Goal: Task Accomplishment & Management: Complete application form

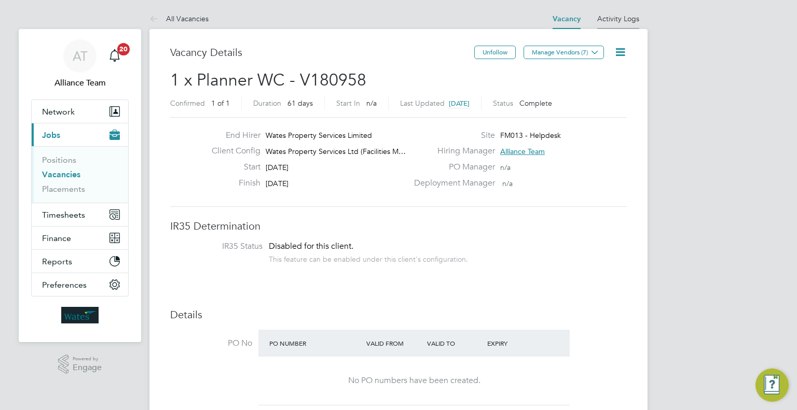
click at [620, 9] on li "Activity Logs" at bounding box center [618, 18] width 42 height 21
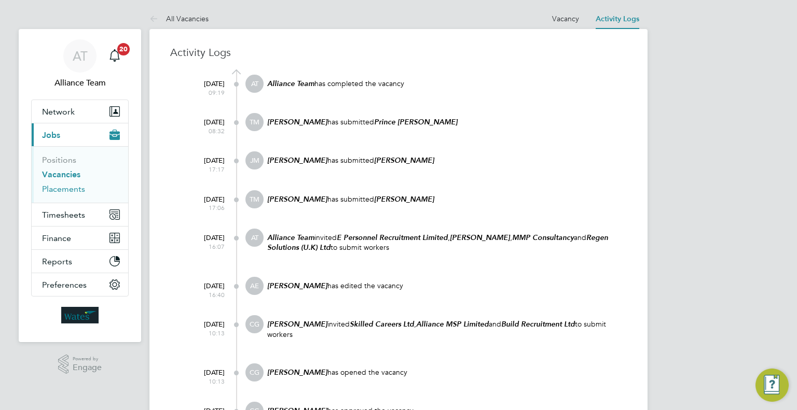
click at [62, 191] on link "Placements" at bounding box center [63, 189] width 43 height 10
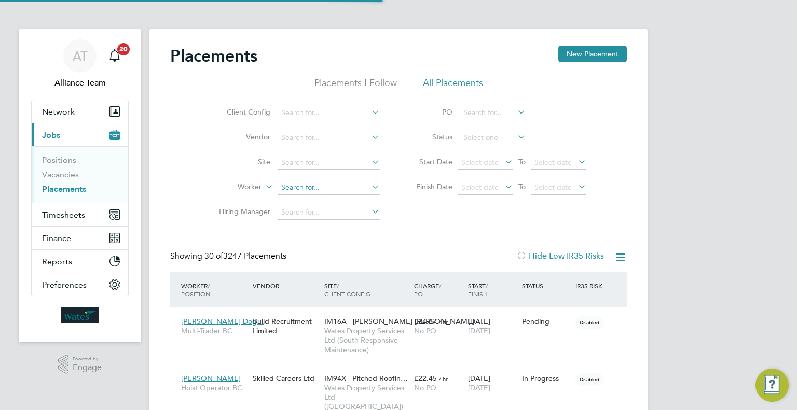
scroll to position [30, 72]
click at [317, 187] on input at bounding box center [328, 187] width 102 height 15
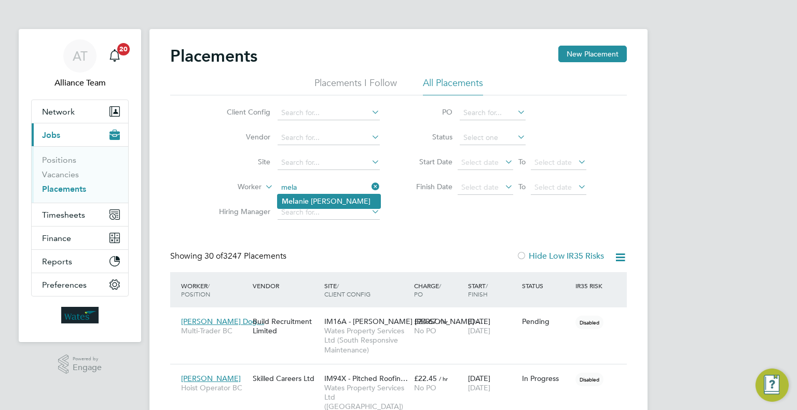
click at [336, 199] on li "Mela nie Kearns" at bounding box center [328, 201] width 103 height 14
type input "Melanie Kearns"
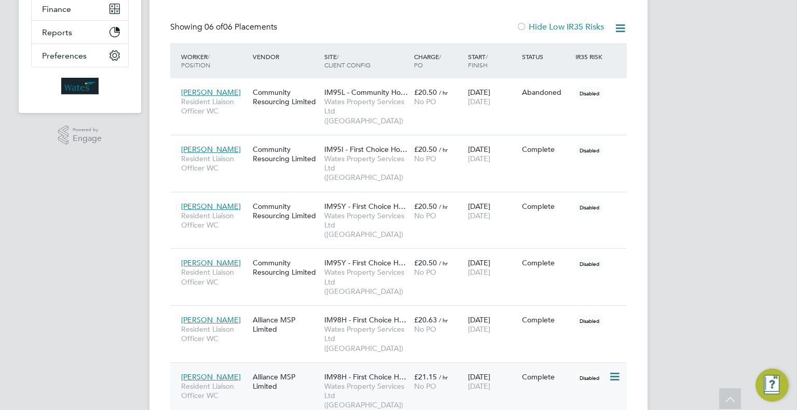
click at [484, 367] on div "18 Jul 2024 18 Apr 2025" at bounding box center [492, 381] width 54 height 29
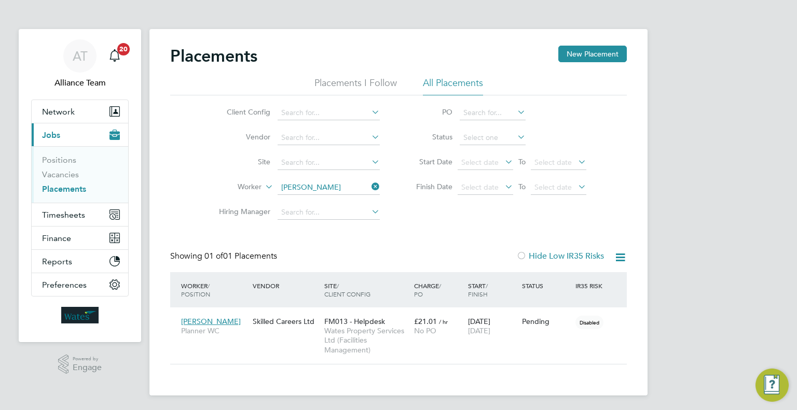
scroll to position [49, 90]
drag, startPoint x: 58, startPoint y: 175, endPoint x: 75, endPoint y: 171, distance: 17.5
click at [58, 175] on link "Vacancies" at bounding box center [60, 175] width 37 height 10
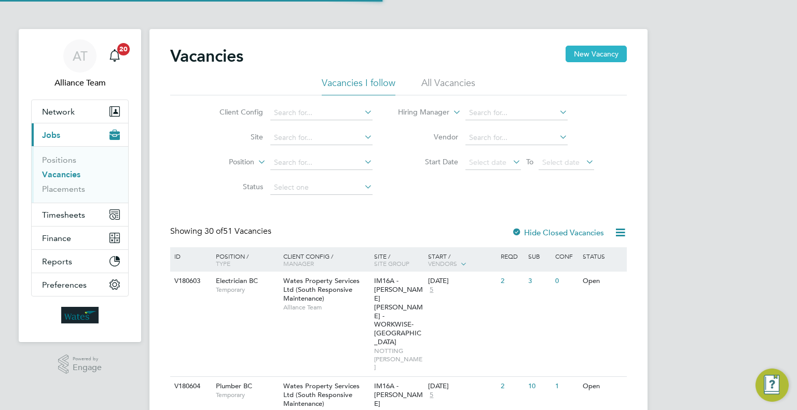
click at [615, 53] on button "New Vacancy" at bounding box center [595, 54] width 61 height 17
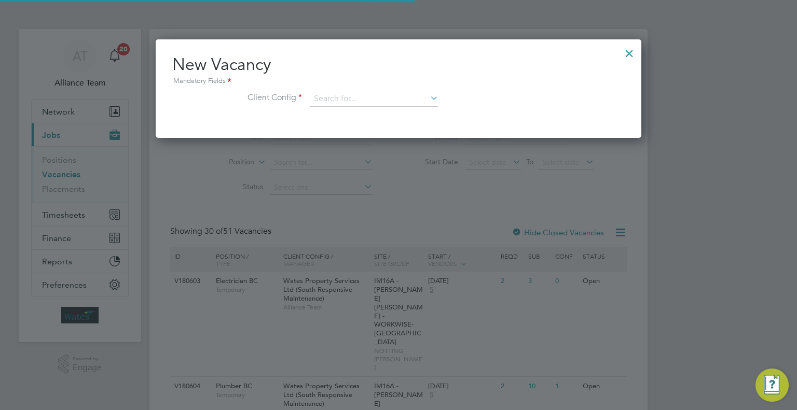
scroll to position [98, 486]
click at [392, 97] on input at bounding box center [374, 99] width 128 height 16
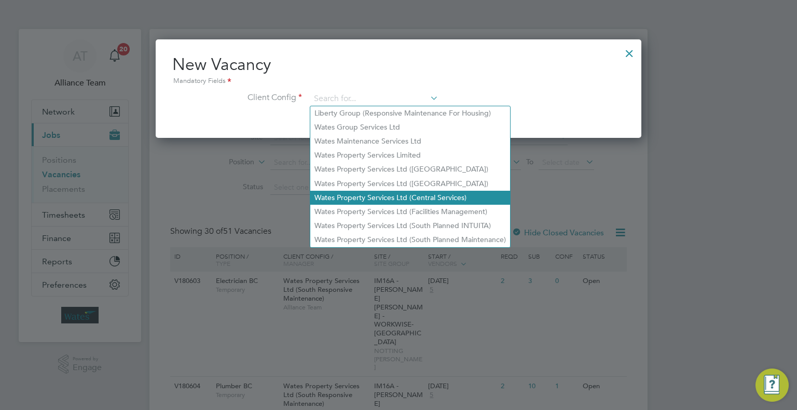
drag, startPoint x: 421, startPoint y: 212, endPoint x: 411, endPoint y: 200, distance: 15.5
click at [421, 212] on li "Wates Property Services Ltd (Facilities Management)" at bounding box center [410, 212] width 200 height 14
type input "Wates Property Services Ltd (Facilities Management)"
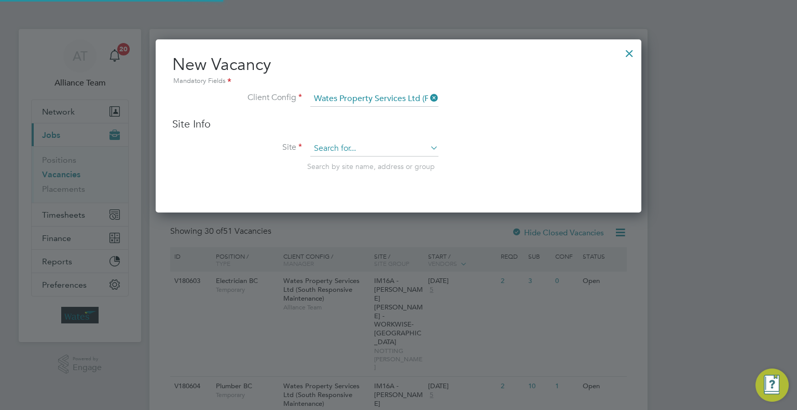
click at [362, 147] on input at bounding box center [374, 149] width 128 height 16
click at [384, 184] on li "FM 013 - Helpdesk" at bounding box center [374, 190] width 129 height 14
type input "FM013 - Helpdesk"
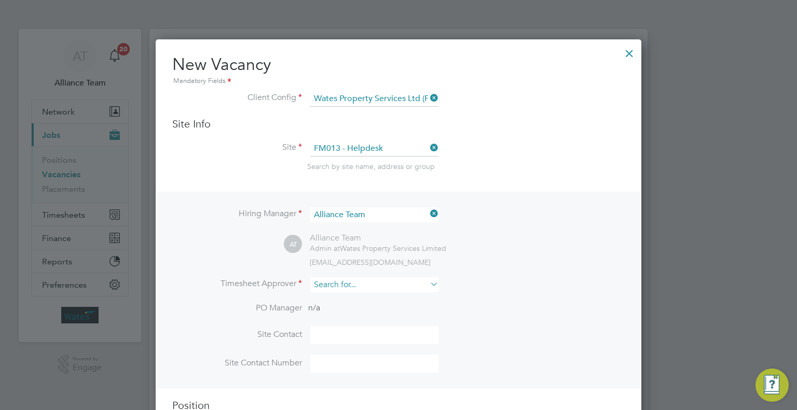
click at [368, 286] on input at bounding box center [374, 284] width 128 height 15
click at [368, 295] on li "Chey Godfrey" at bounding box center [374, 298] width 129 height 14
type input "Chey Godfrey"
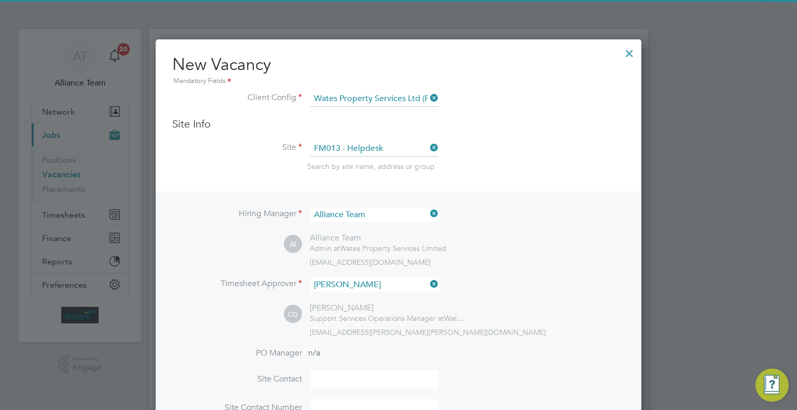
scroll to position [311, 0]
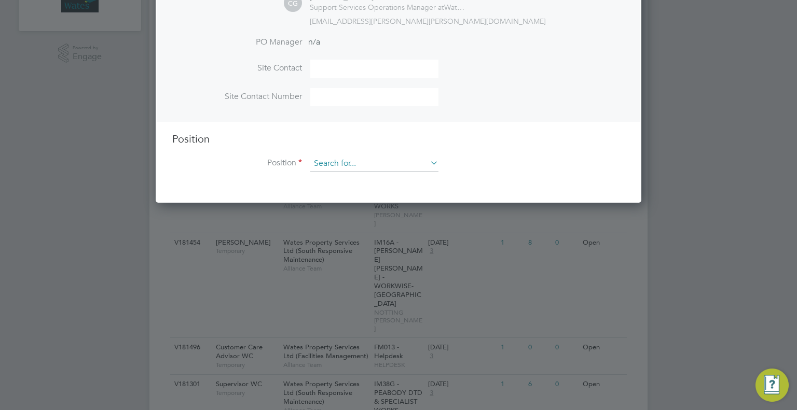
click at [324, 165] on input at bounding box center [374, 164] width 128 height 16
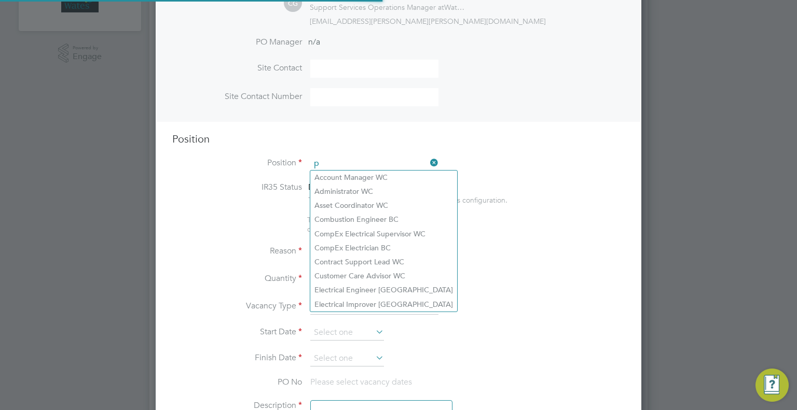
scroll to position [1535, 486]
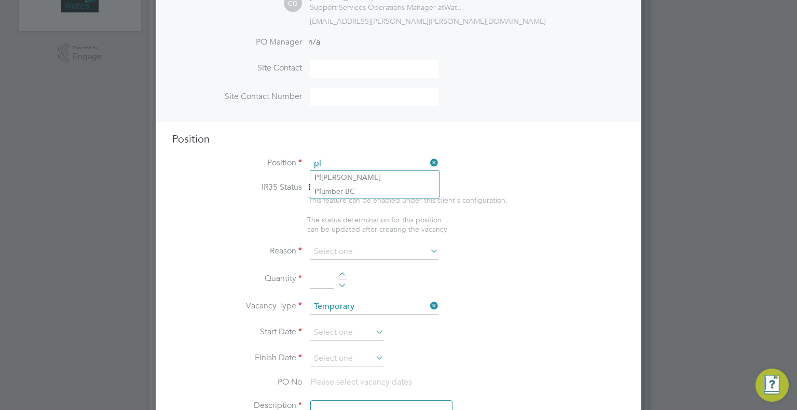
click at [355, 176] on li "Pl anner WC" at bounding box center [374, 178] width 129 height 14
type input "Planner WC"
type textarea "Planner WC"
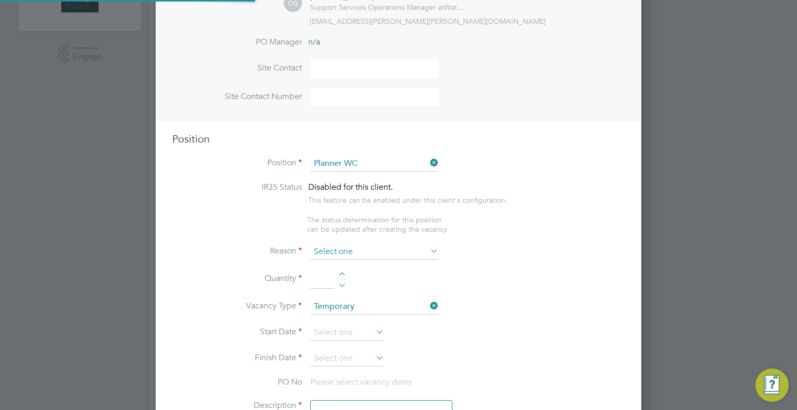
scroll to position [31, 54]
click at [359, 249] on input at bounding box center [374, 252] width 128 height 16
click at [342, 356] on li "Replacement" at bounding box center [374, 360] width 129 height 13
type input "Replacement"
click at [324, 285] on input at bounding box center [322, 279] width 24 height 19
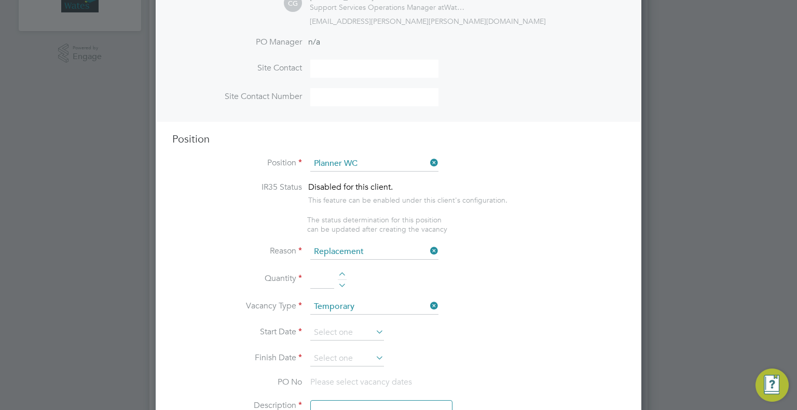
type input "1"
click at [340, 329] on input at bounding box center [347, 333] width 74 height 16
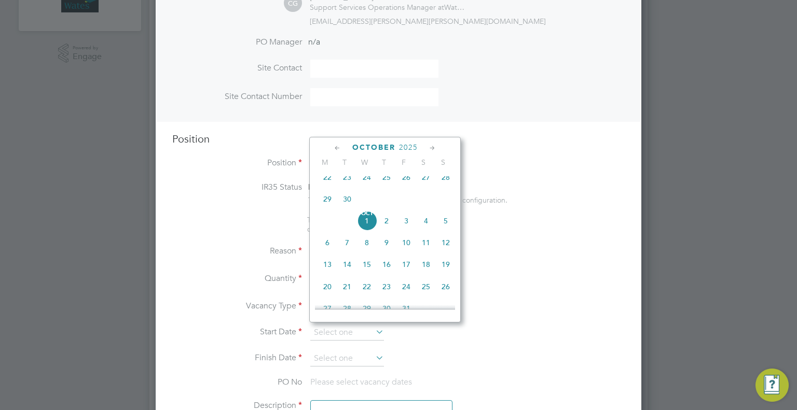
click at [329, 253] on span "6" at bounding box center [327, 243] width 20 height 20
type input "06 Oct 2025"
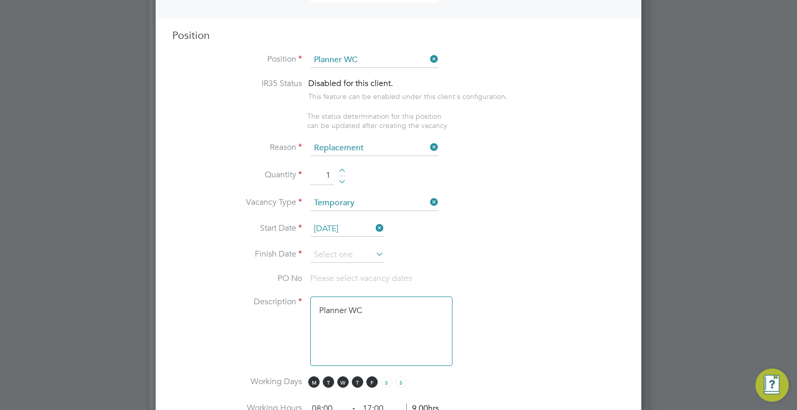
scroll to position [467, 0]
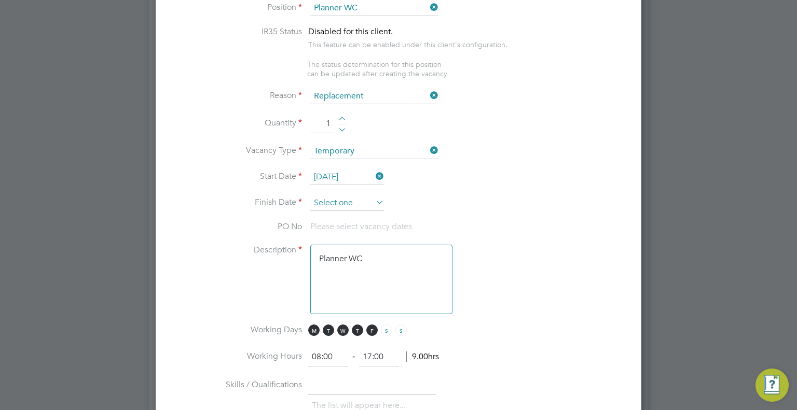
click at [347, 196] on input at bounding box center [347, 204] width 74 height 16
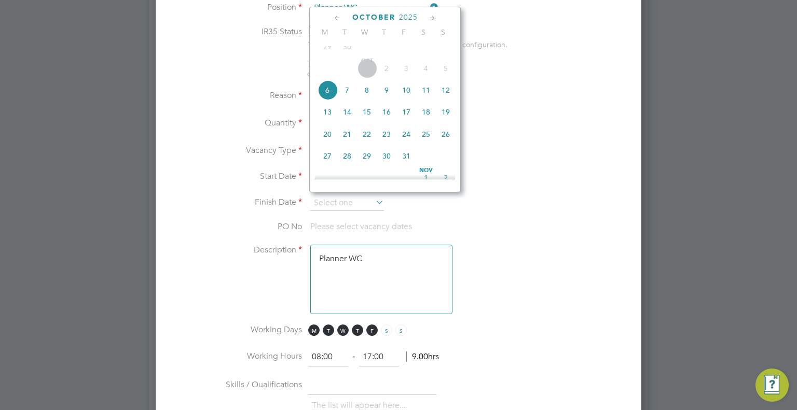
click at [434, 16] on icon at bounding box center [432, 17] width 10 height 11
click at [409, 141] on span "28" at bounding box center [406, 131] width 20 height 20
type input "28 Nov 2025"
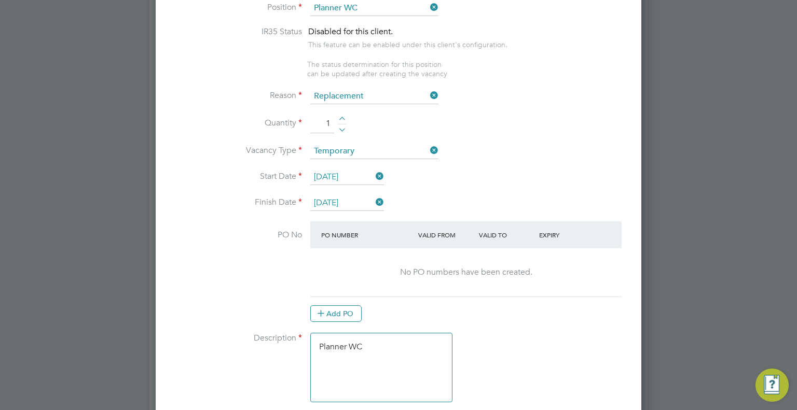
drag, startPoint x: 383, startPoint y: 352, endPoint x: 294, endPoint y: 346, distance: 89.9
click at [294, 347] on li "Description Planner WC" at bounding box center [398, 373] width 452 height 80
paste textarea "PPMs for all sites under FM Dealing with 10 engineers (100 overall) Working on …"
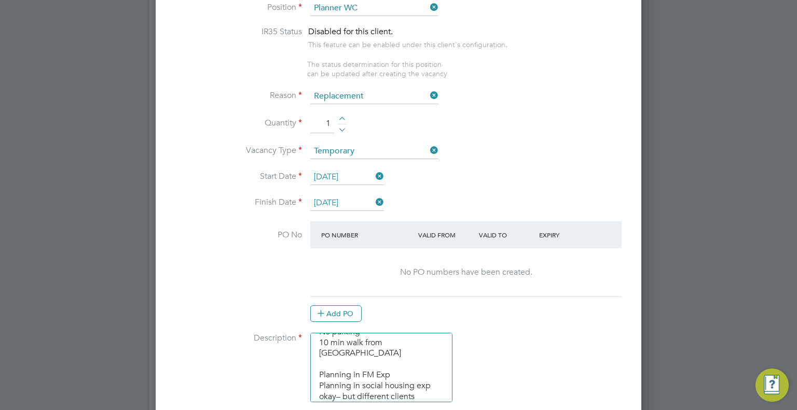
scroll to position [218, 0]
type textarea "Planner WC PPMs for all sites under FM Dealing with 10 engineers (100 overall) …"
click at [558, 317] on div "Add PO" at bounding box center [465, 313] width 311 height 17
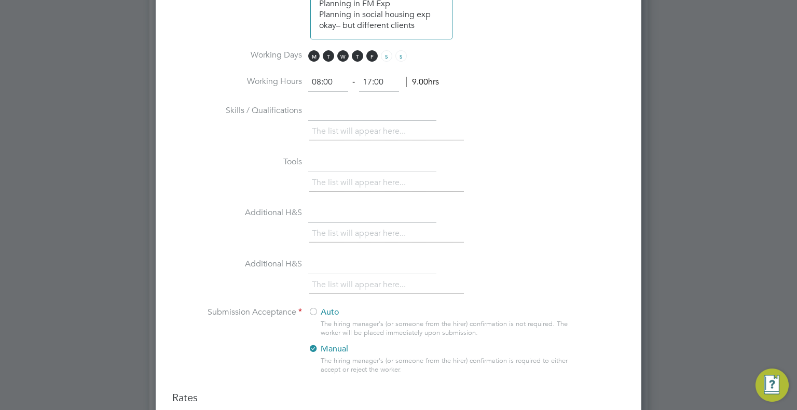
scroll to position [1141, 0]
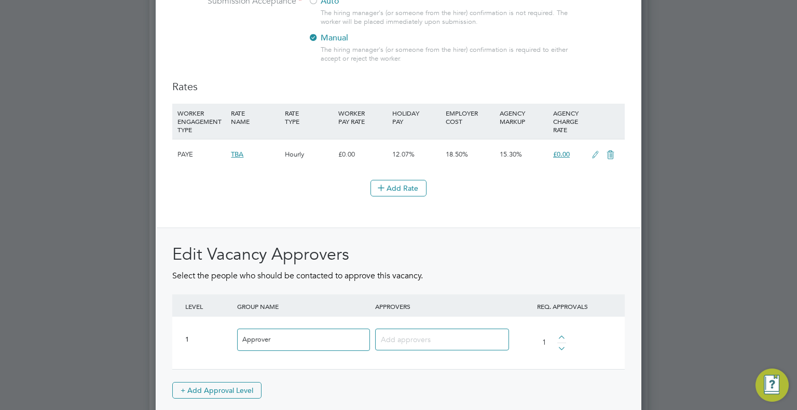
click at [442, 333] on input at bounding box center [438, 338] width 115 height 13
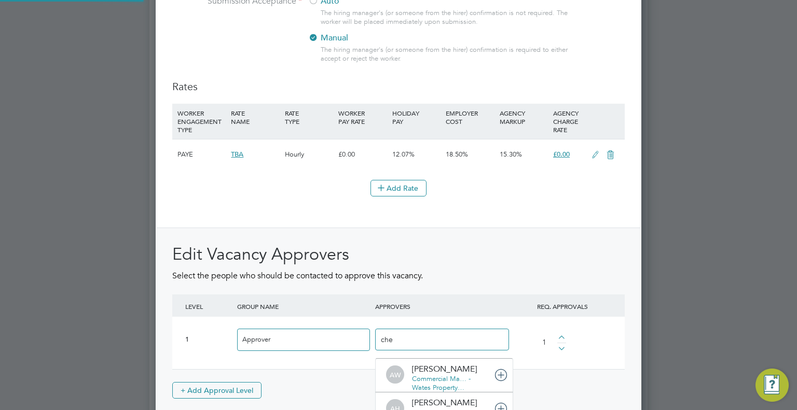
type input "chey"
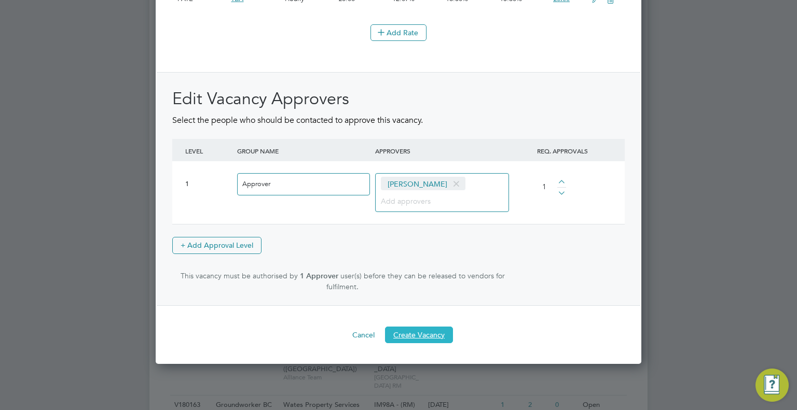
click at [443, 327] on button "Create Vacancy" at bounding box center [419, 335] width 68 height 17
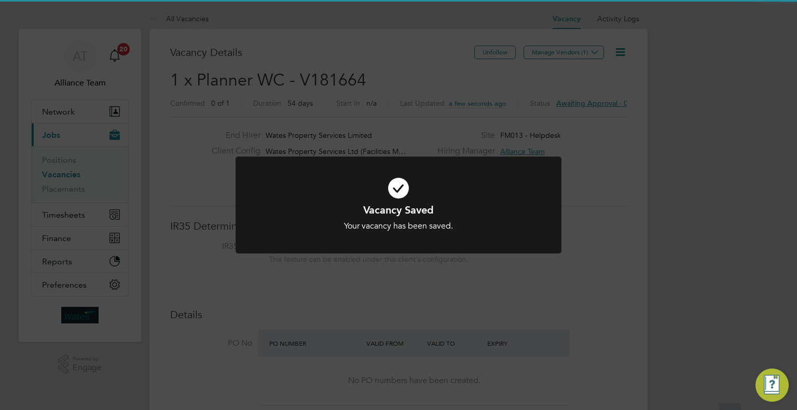
click at [627, 270] on div "Vacancy Saved Your vacancy has been saved. Cancel Okay" at bounding box center [398, 205] width 797 height 410
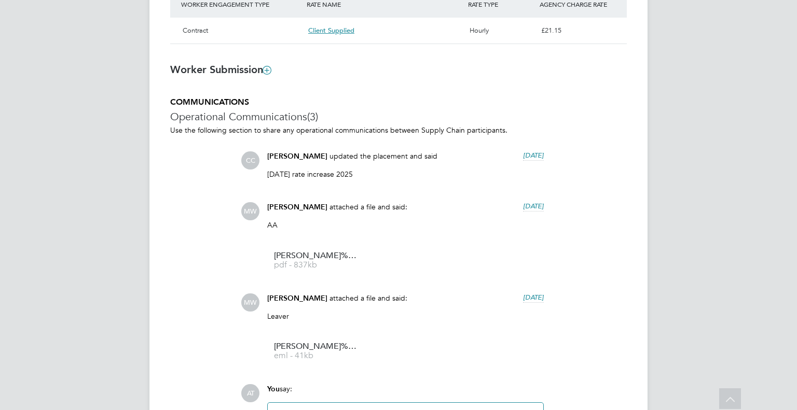
scroll to position [778, 0]
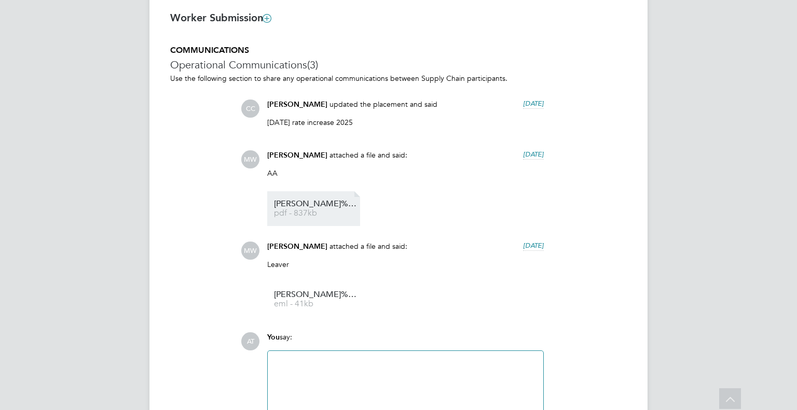
click at [303, 204] on span "Melanie%20Kearns%20Asbestos" at bounding box center [315, 204] width 83 height 8
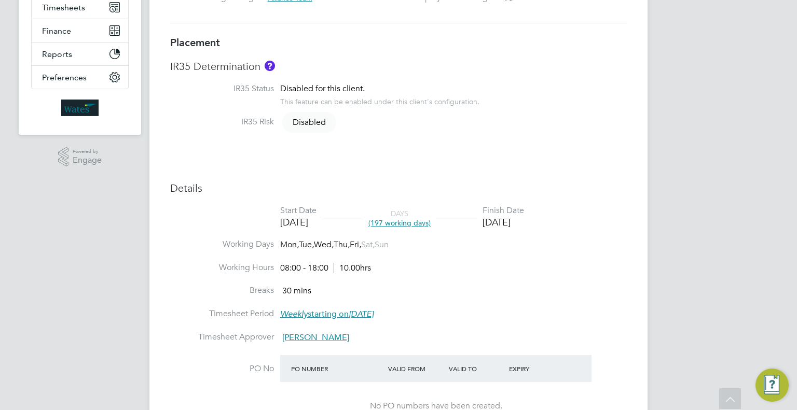
scroll to position [0, 0]
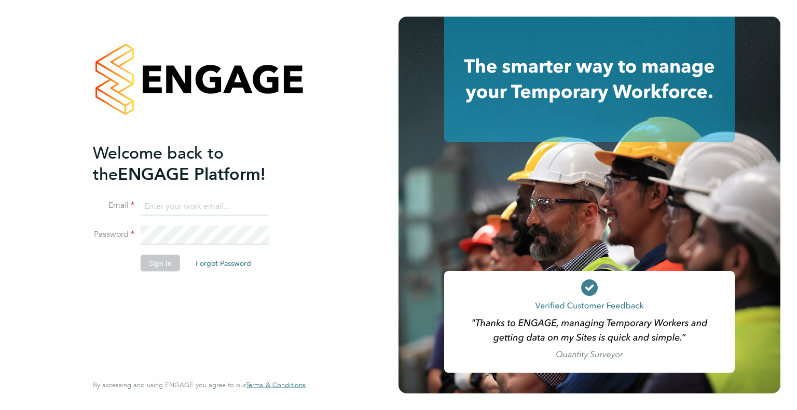
type input "[PERSON_NAME][EMAIL_ADDRESS][DOMAIN_NAME]"
click at [169, 261] on button "Sign In" at bounding box center [160, 263] width 39 height 17
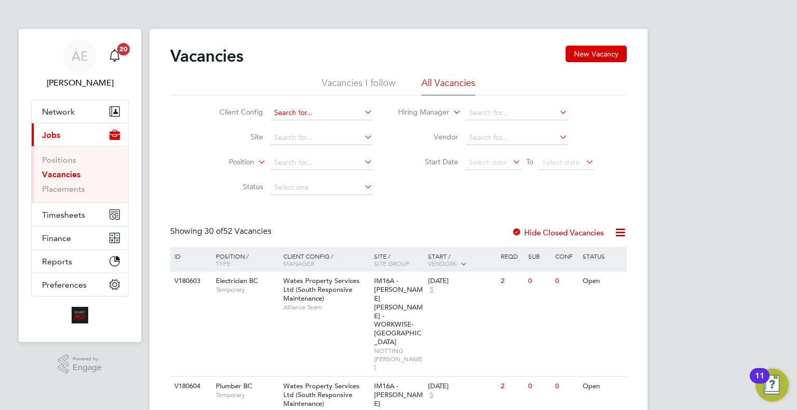
click at [292, 111] on input at bounding box center [321, 113] width 102 height 15
click at [331, 196] on li "Wates Property Services Ltd (Central & North)" at bounding box center [370, 197] width 200 height 14
type input "Wates Property Services Ltd (Central & North)"
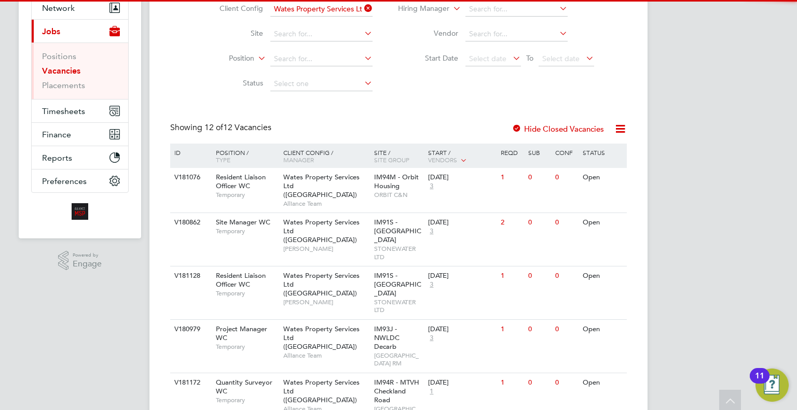
scroll to position [156, 0]
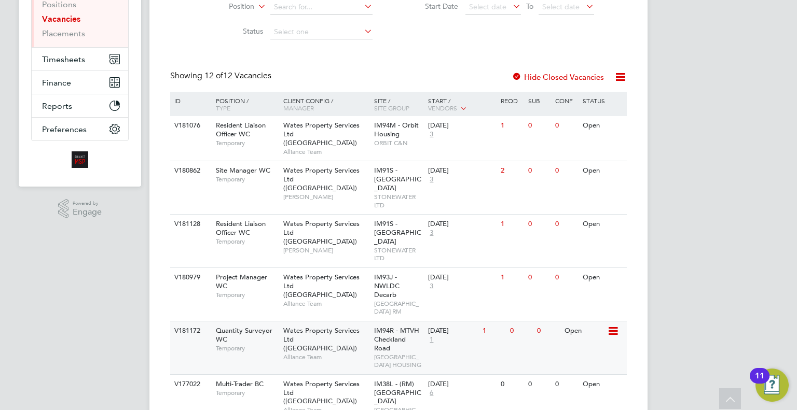
click at [392, 343] on div "IM94R - MTVH Checkland Road METROPOLITAN THAMES VALLEY HOUSING" at bounding box center [398, 348] width 54 height 53
click at [403, 234] on span "IM91S - Stonewater East Planned" at bounding box center [397, 232] width 47 height 26
click at [427, 340] on div "V181172 Quantity Surveyor WC Temporary Wates Property Services Ltd (Central & N…" at bounding box center [398, 347] width 456 height 53
click at [404, 353] on span "METROPOLITAN THAMES VALLEY HOUSING" at bounding box center [398, 361] width 49 height 16
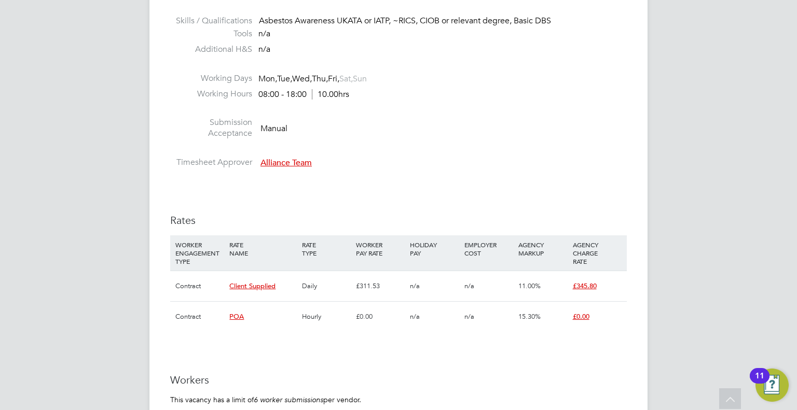
scroll to position [622, 0]
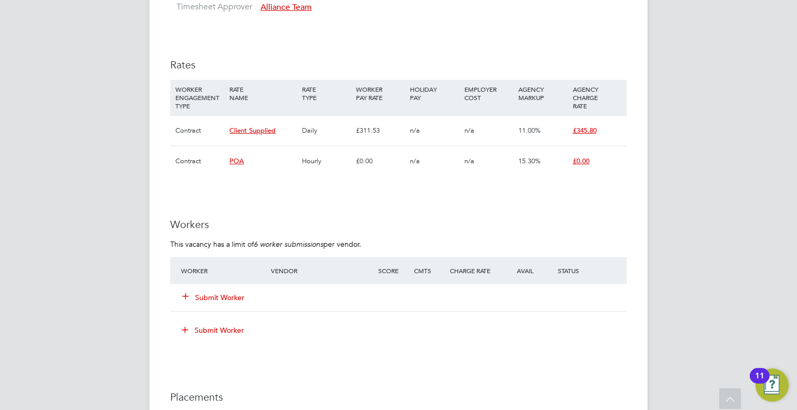
click at [221, 298] on button "Submit Worker" at bounding box center [214, 297] width 62 height 10
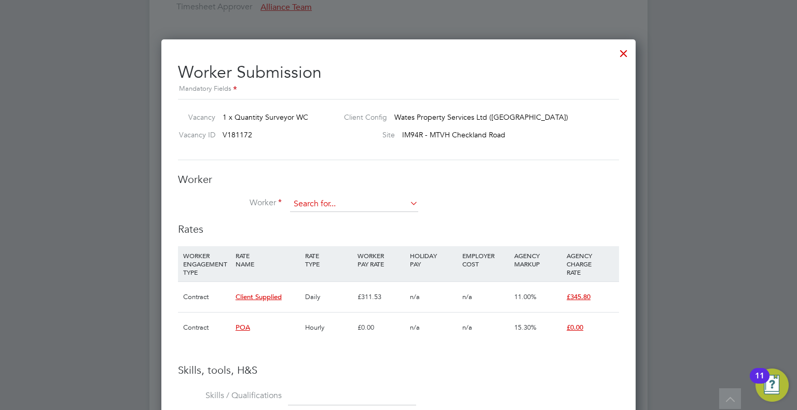
click at [314, 201] on input at bounding box center [354, 205] width 128 height 16
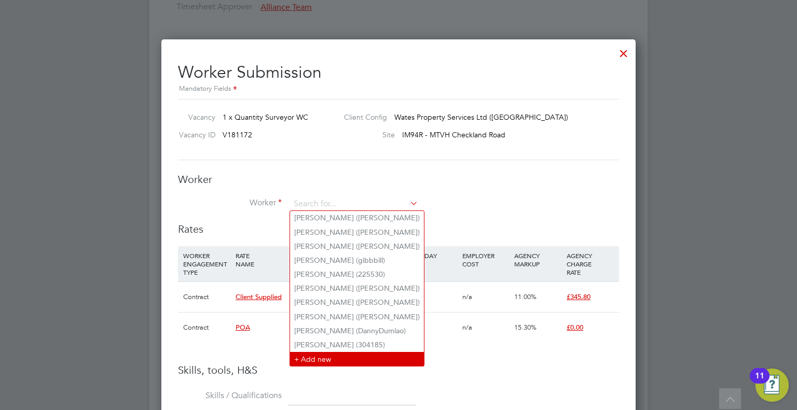
click at [342, 358] on li "+ Add new" at bounding box center [357, 359] width 134 height 14
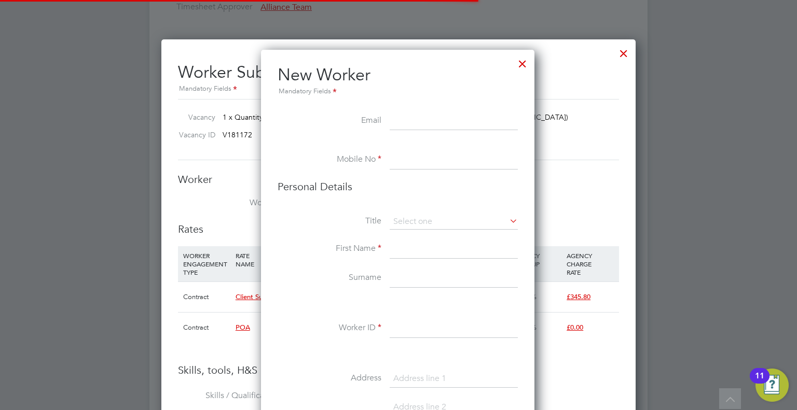
scroll to position [873, 274]
paste input "martinredford2@gmail.com"
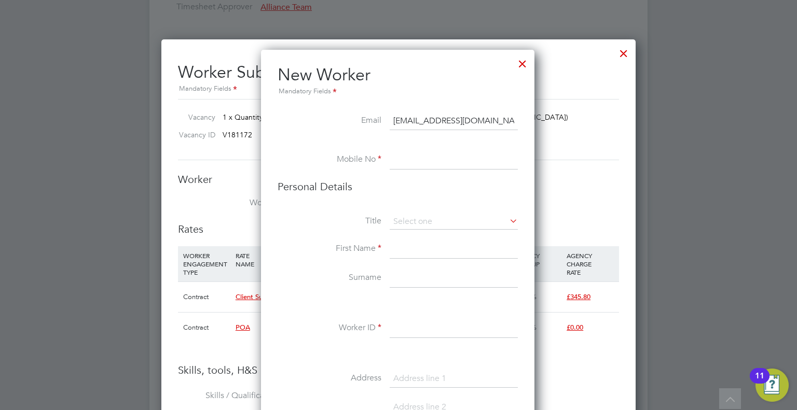
type input "martinredford2@gmail.com"
click at [391, 167] on input at bounding box center [453, 160] width 128 height 19
paste input "07961 762 143"
type input "07961 762 143"
click at [414, 242] on input at bounding box center [453, 249] width 128 height 19
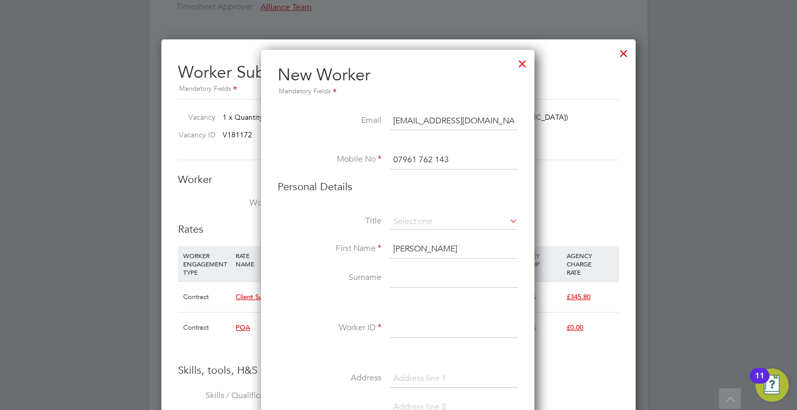
type input "Martin"
type input "Redford"
click at [440, 328] on input at bounding box center [453, 328] width 128 height 19
type input "martred"
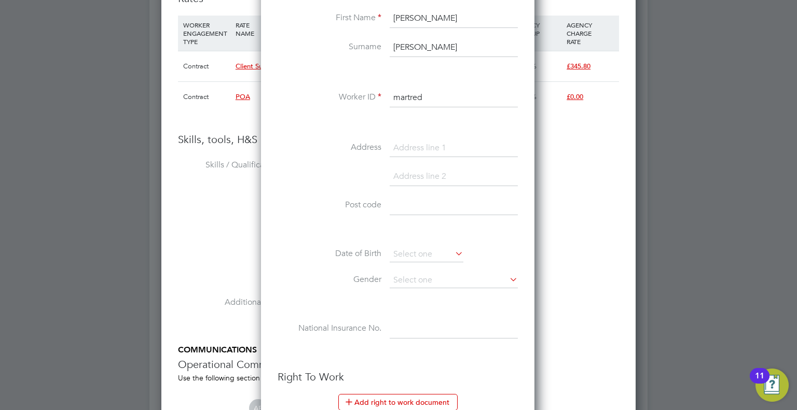
scroll to position [855, 0]
click at [402, 146] on input at bounding box center [453, 146] width 128 height 19
paste input "20 Flats Lane"
type input "20 Flats Lane"
click at [413, 167] on input at bounding box center [453, 175] width 128 height 19
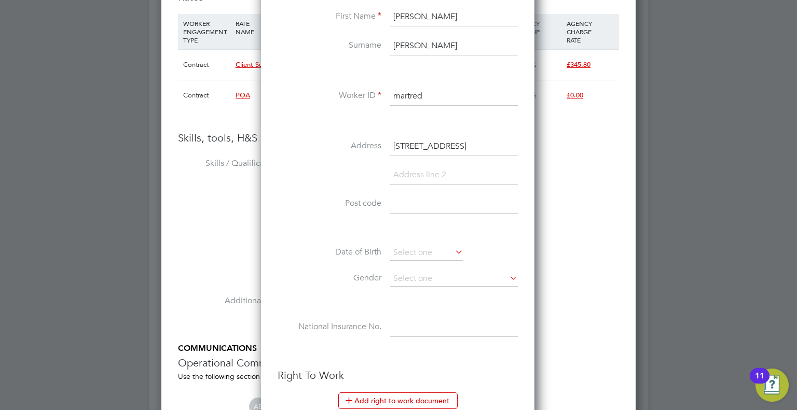
paste input "Litchfield"
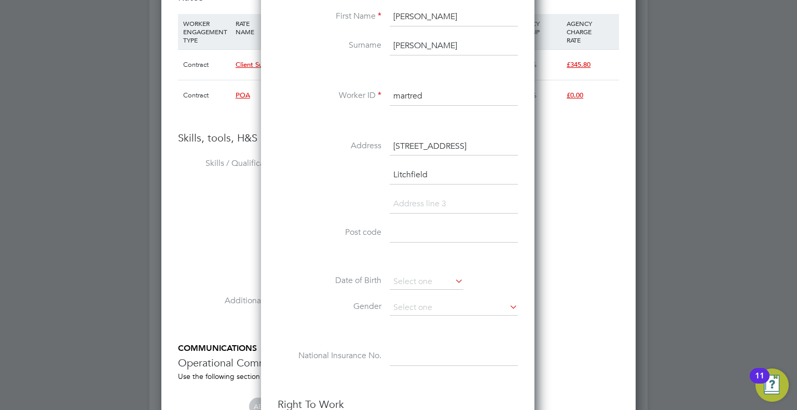
scroll to position [902, 274]
type input "Litchfield"
click at [405, 225] on input at bounding box center [453, 233] width 128 height 19
paste input "WS14 9QG"
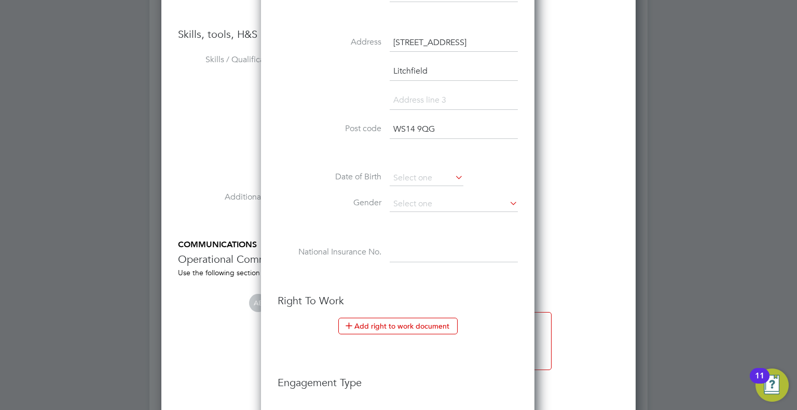
scroll to position [1062, 0]
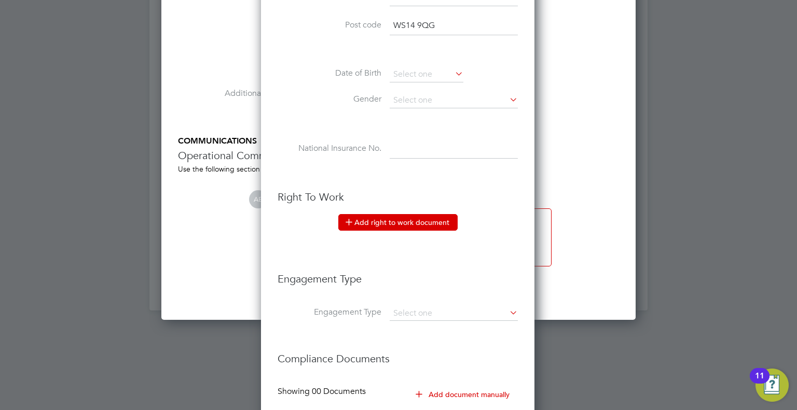
type input "WS14 9QG"
click at [396, 227] on button "Add right to work document" at bounding box center [397, 222] width 119 height 17
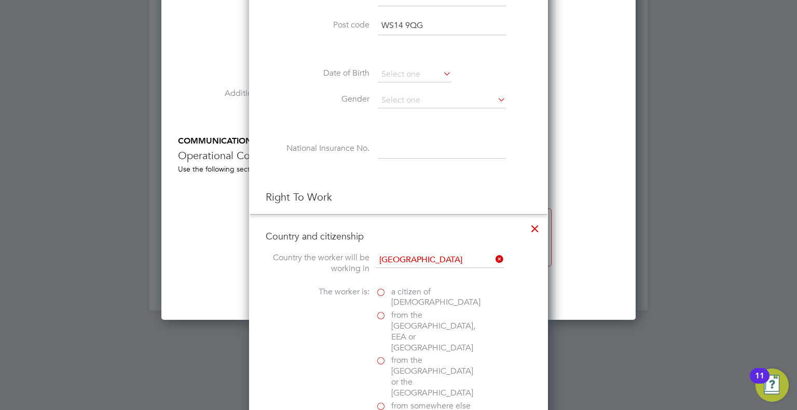
click at [384, 288] on label "a citizen of United Kingdom" at bounding box center [427, 298] width 104 height 22
click at [0, 0] on input "a citizen of United Kingdom" at bounding box center [0, 0] width 0 height 0
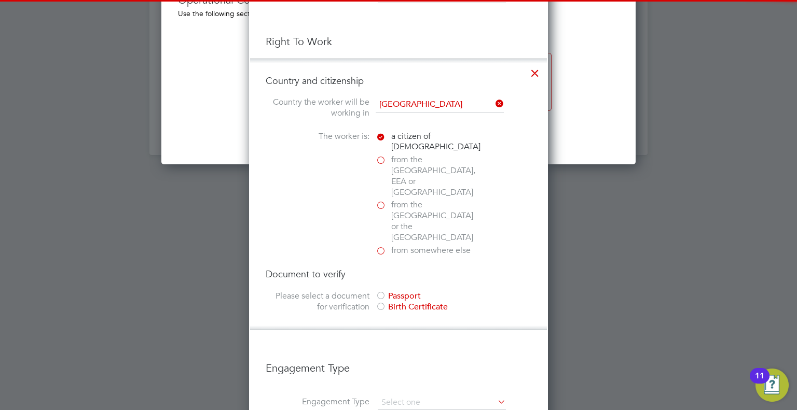
scroll to position [1269, 0]
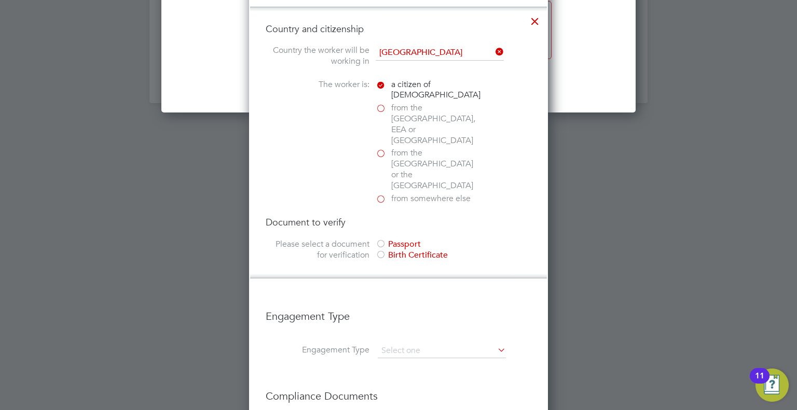
click at [401, 239] on div "Passport" at bounding box center [453, 244] width 156 height 11
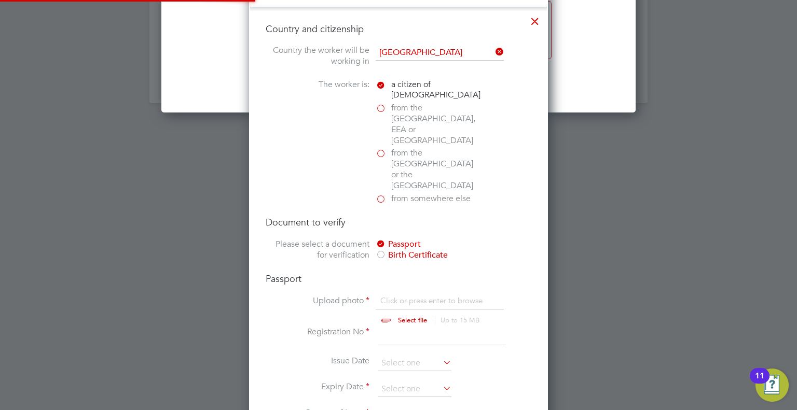
scroll to position [13, 129]
click at [414, 296] on input "file" at bounding box center [422, 311] width 163 height 31
click at [402, 296] on input "file" at bounding box center [422, 311] width 163 height 31
type input "C:\fakepath\IMG_4773.jpeg"
click at [419, 327] on input at bounding box center [442, 336] width 128 height 19
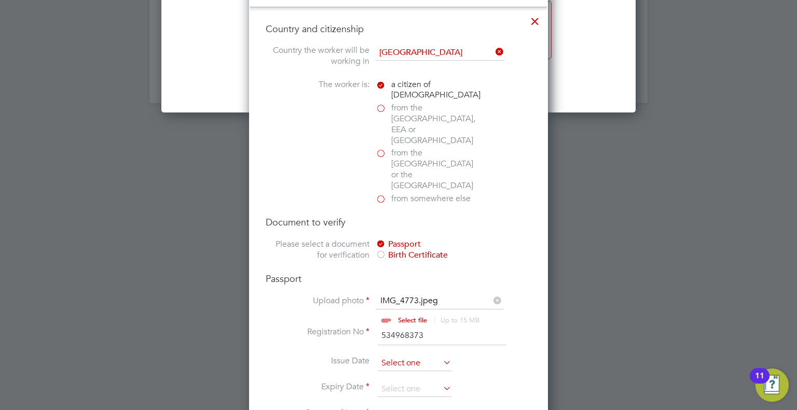
type input "534968373"
click at [397, 356] on input at bounding box center [415, 364] width 74 height 16
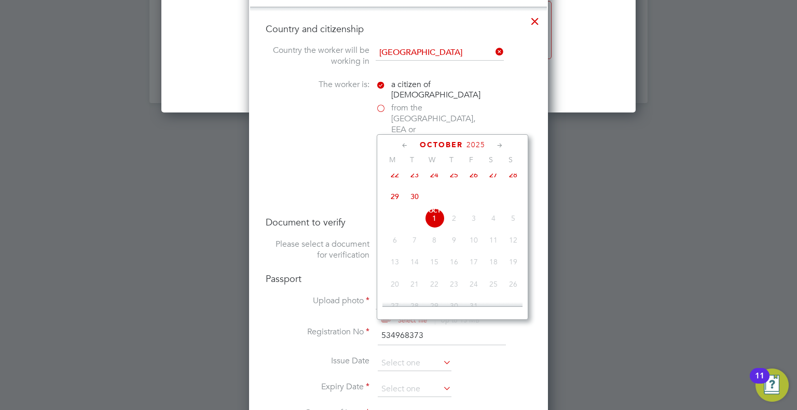
click at [411, 356] on li "Issue Date" at bounding box center [399, 369] width 266 height 26
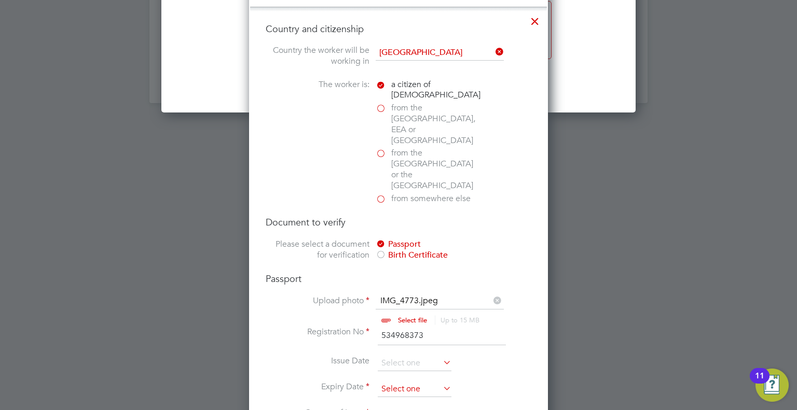
click at [414, 382] on input at bounding box center [415, 390] width 74 height 16
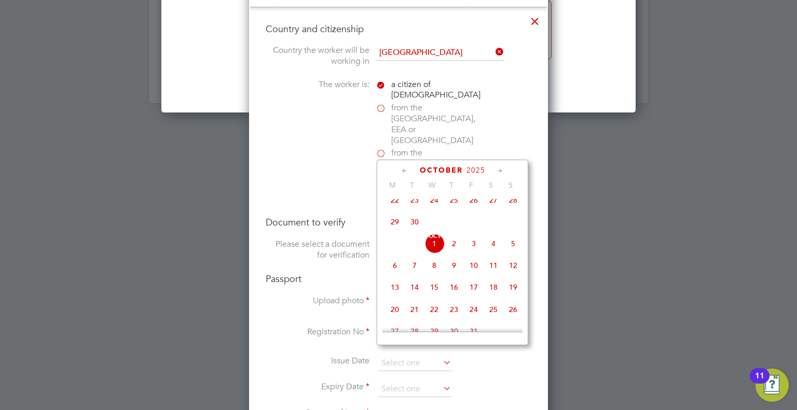
click at [471, 170] on span "2025" at bounding box center [475, 170] width 19 height 9
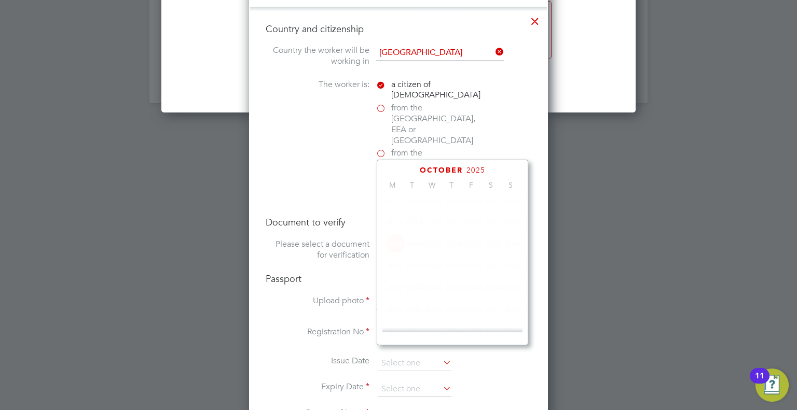
scroll to position [277, 0]
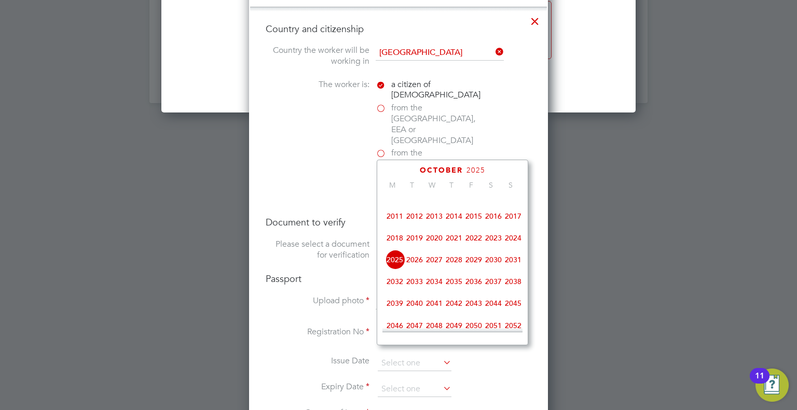
click at [421, 269] on span "2026" at bounding box center [414, 260] width 20 height 20
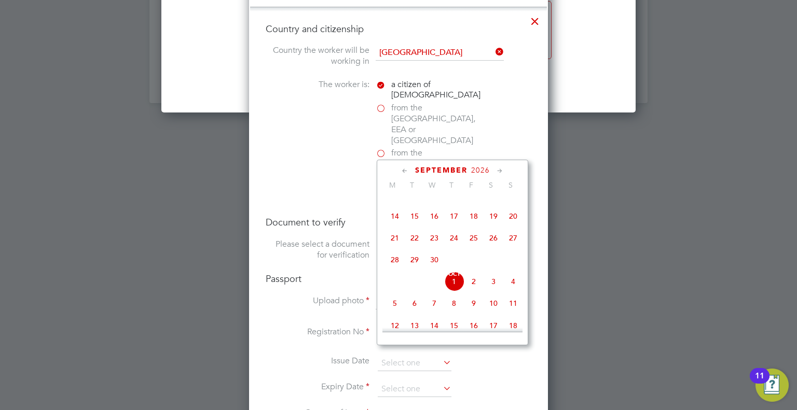
click at [409, 169] on icon at bounding box center [405, 170] width 10 height 11
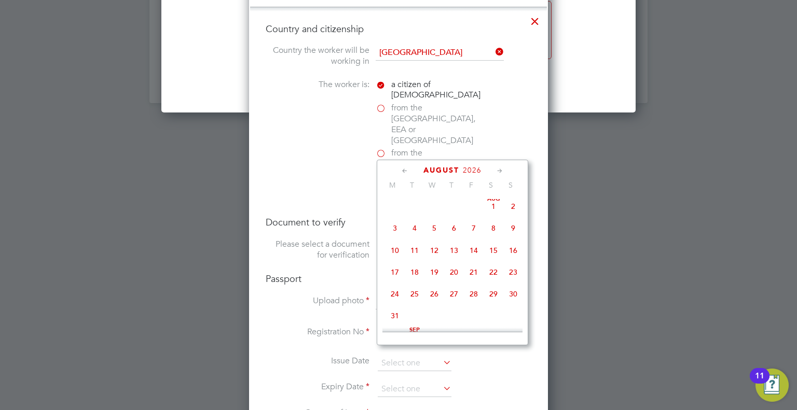
click at [409, 169] on icon at bounding box center [405, 170] width 10 height 11
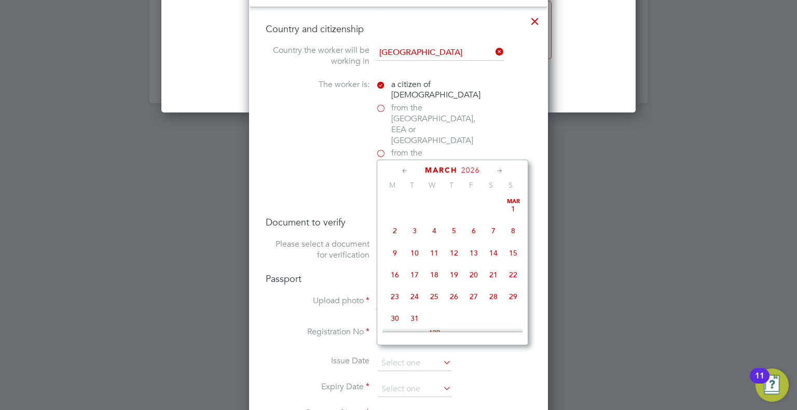
click at [414, 301] on span "24" at bounding box center [414, 297] width 20 height 20
type input "24 Mar 2026"
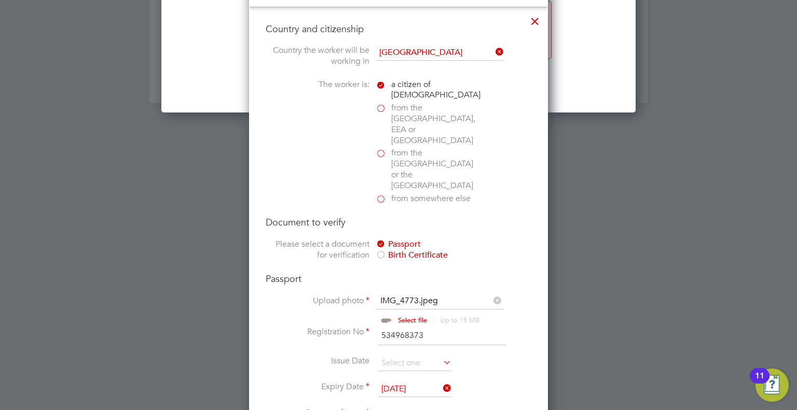
scroll to position [1321, 0]
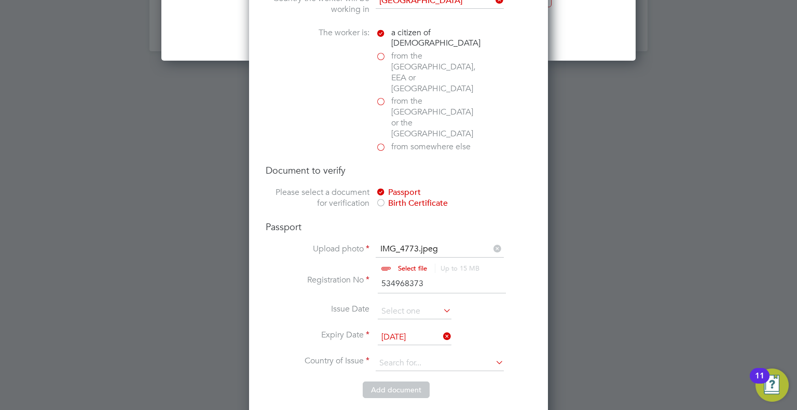
click at [412, 330] on li "Expiry Date 24 Mar 2026" at bounding box center [399, 343] width 266 height 26
click at [414, 356] on input at bounding box center [439, 364] width 128 height 16
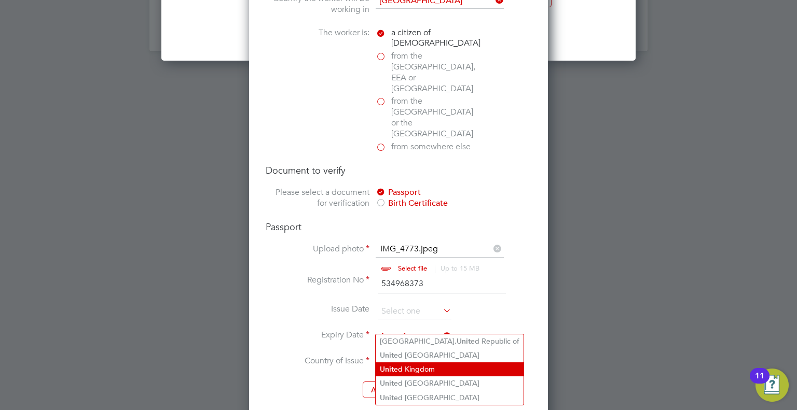
click at [418, 371] on li "Unit ed Kingdom" at bounding box center [449, 369] width 148 height 14
type input "United Kingdom"
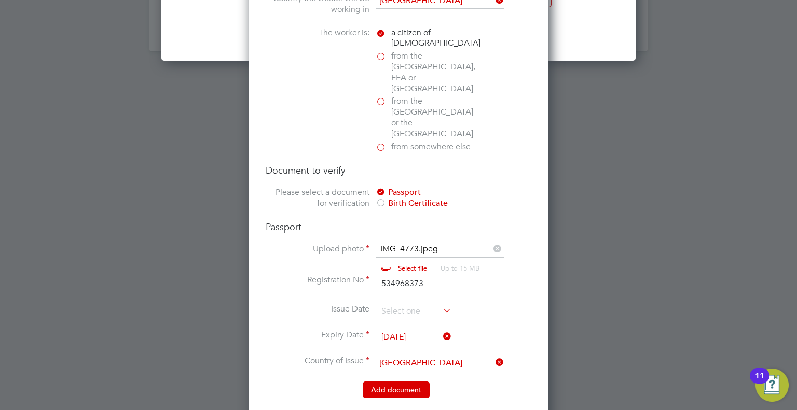
click at [398, 382] on button "Add document" at bounding box center [395, 390] width 67 height 17
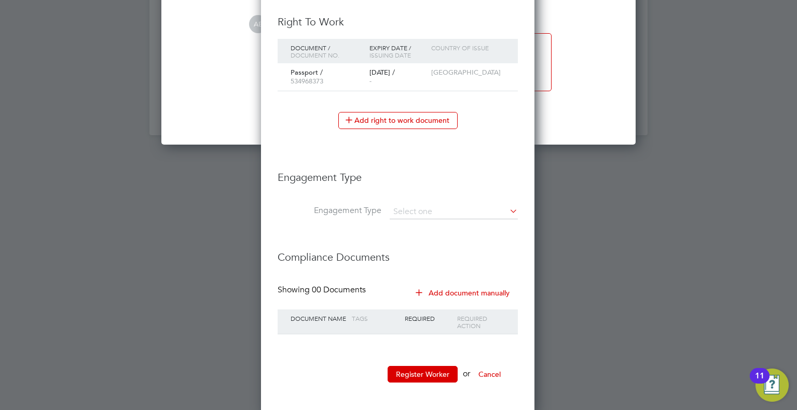
scroll to position [976, 274]
click at [429, 366] on button "Register Worker" at bounding box center [422, 374] width 70 height 17
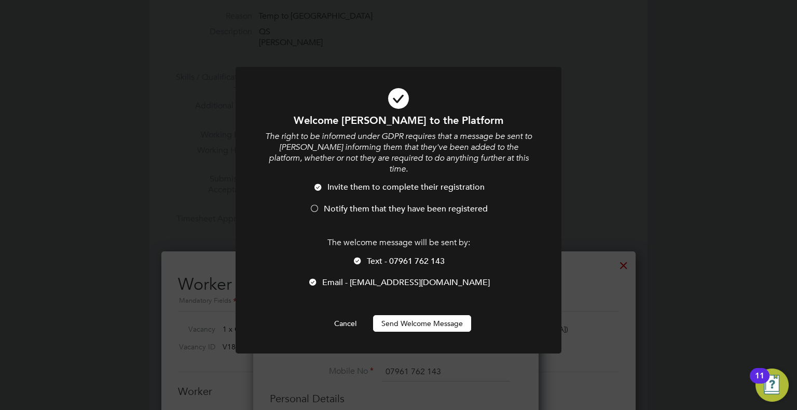
click at [422, 317] on button "Send Welcome Message" at bounding box center [422, 323] width 98 height 17
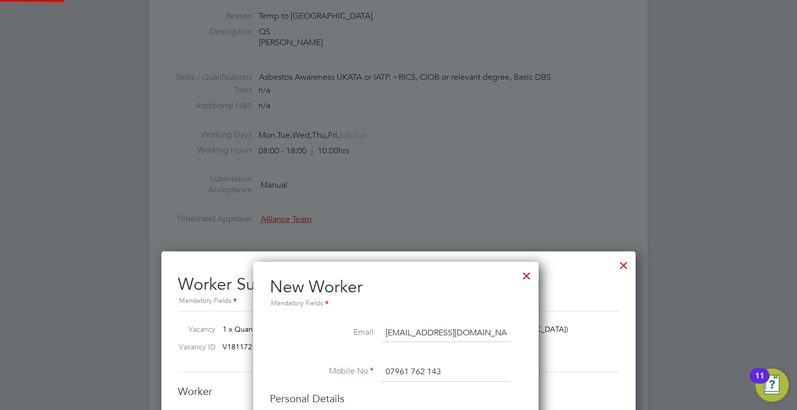
type input "Martin Redford (martred)"
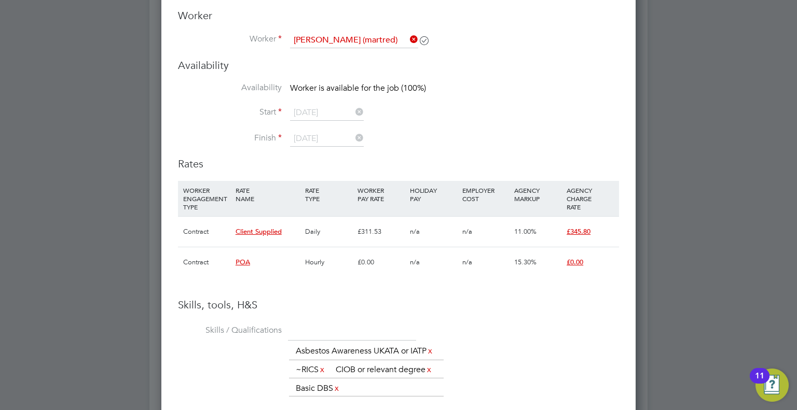
scroll to position [475, 0]
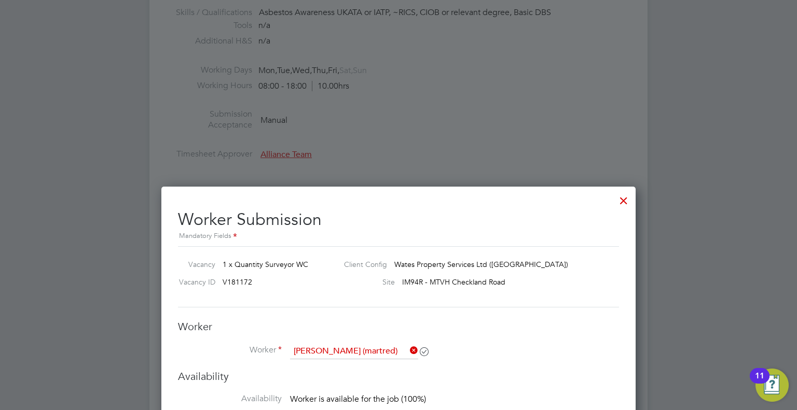
click at [620, 194] on div at bounding box center [623, 198] width 19 height 19
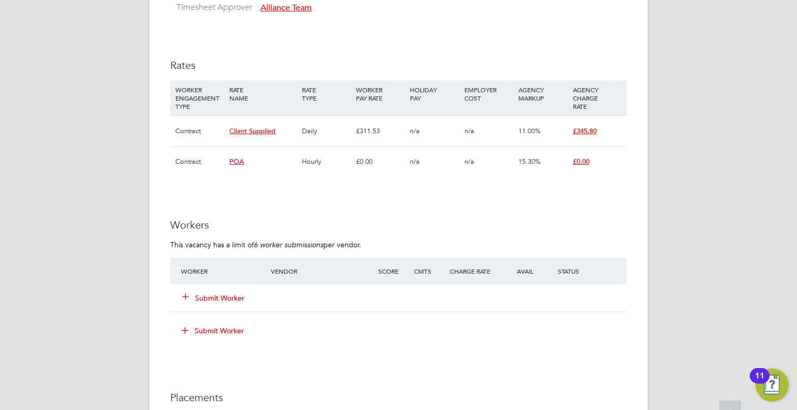
scroll to position [622, 0]
click at [199, 302] on div "Submit Worker" at bounding box center [231, 297] width 107 height 19
click at [207, 296] on button "Submit Worker" at bounding box center [214, 297] width 62 height 10
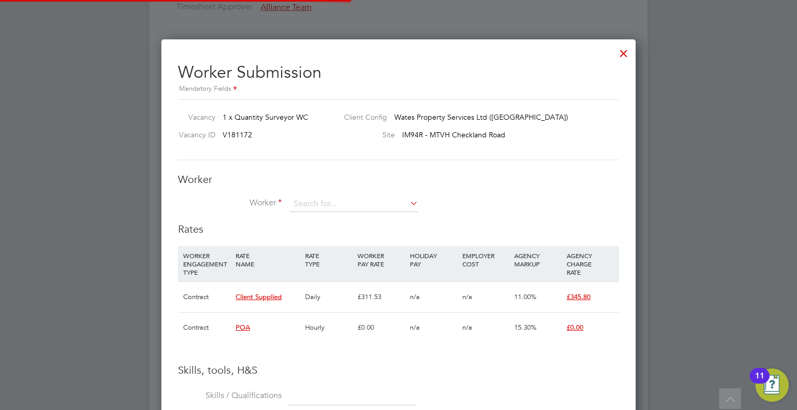
scroll to position [31, 71]
click at [328, 203] on input at bounding box center [354, 205] width 128 height 16
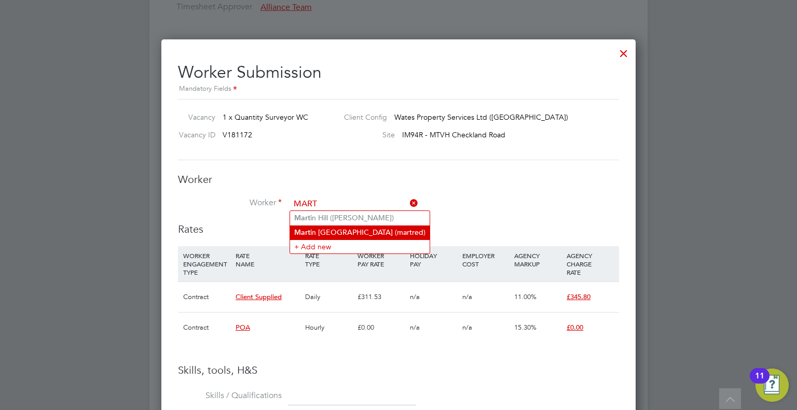
click at [374, 228] on li "Mart in Redford (martred)" at bounding box center [359, 233] width 139 height 14
type input "Martin Redford (martred)"
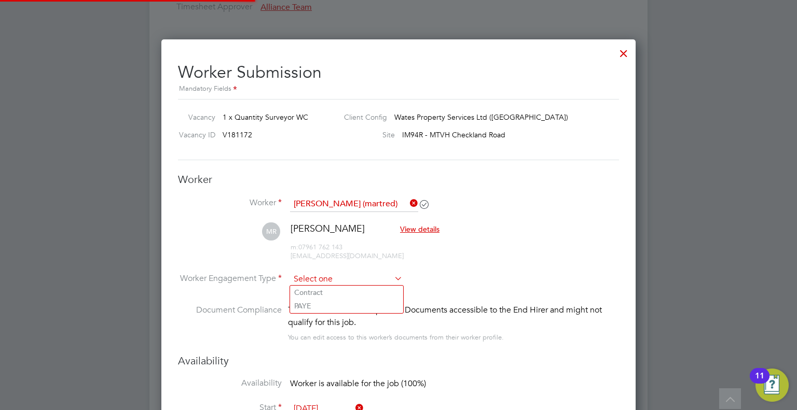
click at [318, 284] on input at bounding box center [346, 280] width 113 height 16
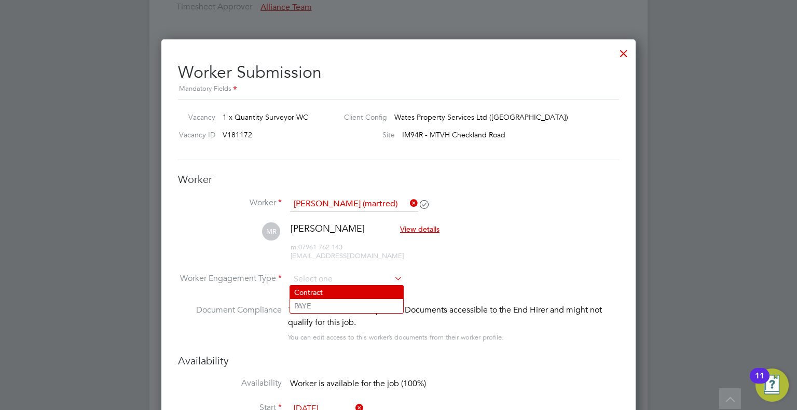
click at [328, 291] on li "Contract" at bounding box center [346, 292] width 113 height 13
type input "Contract"
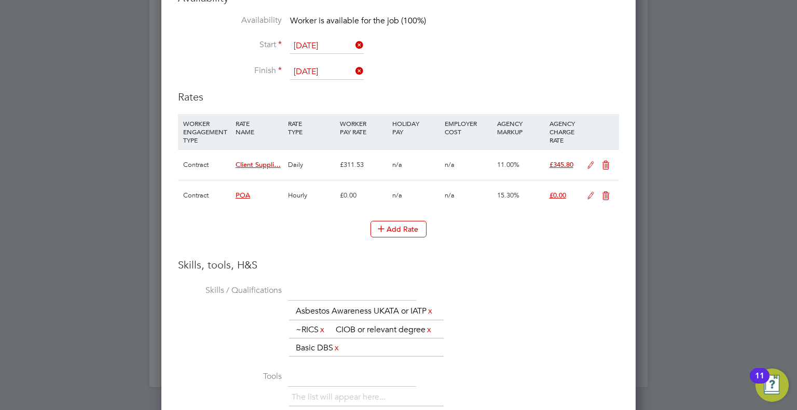
click at [602, 192] on icon at bounding box center [605, 196] width 13 height 8
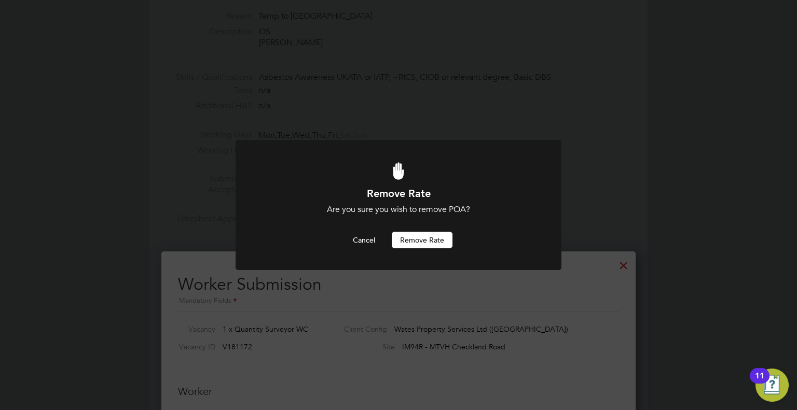
drag, startPoint x: 418, startPoint y: 243, endPoint x: 424, endPoint y: 262, distance: 20.2
click at [418, 243] on button "Remove rate" at bounding box center [422, 240] width 61 height 17
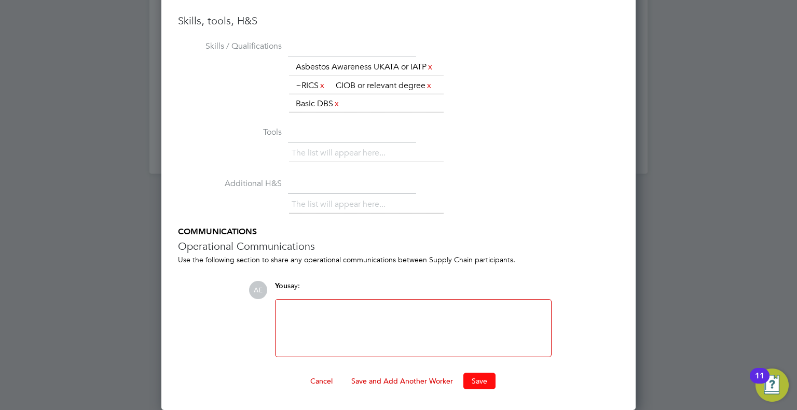
click at [484, 384] on button "Save" at bounding box center [479, 381] width 32 height 17
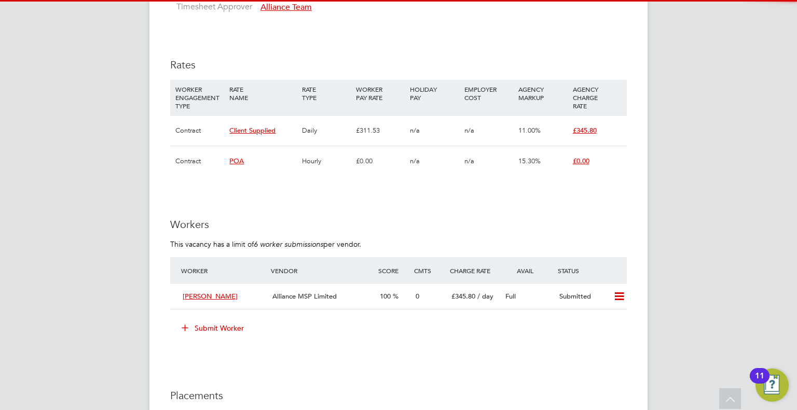
click at [729, 202] on div "AE Alice Espinosa Notifications 20 Applications: Network Team Members Businesse…" at bounding box center [398, 72] width 797 height 1388
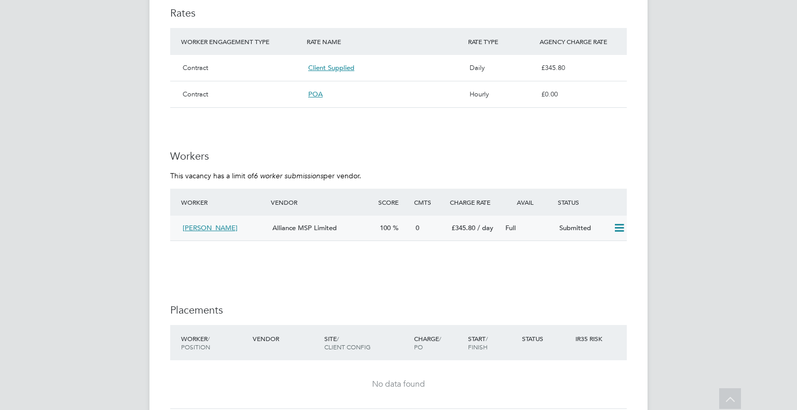
click at [617, 226] on icon at bounding box center [618, 228] width 13 height 8
click at [598, 245] on li "Offer" at bounding box center [606, 250] width 36 height 15
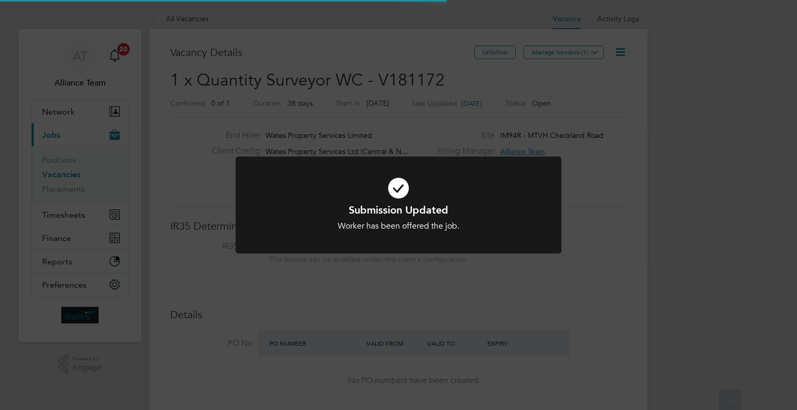
scroll to position [18, 162]
drag, startPoint x: 620, startPoint y: 183, endPoint x: 608, endPoint y: 169, distance: 18.7
click at [620, 181] on div "Submission Updated Worker has been offered the job. Cancel Okay" at bounding box center [398, 205] width 797 height 410
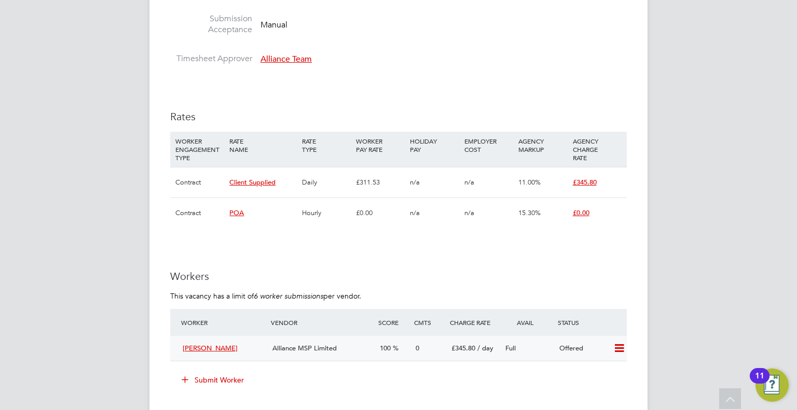
click at [619, 350] on icon at bounding box center [618, 348] width 13 height 8
click at [598, 367] on li "Confirm" at bounding box center [603, 370] width 39 height 15
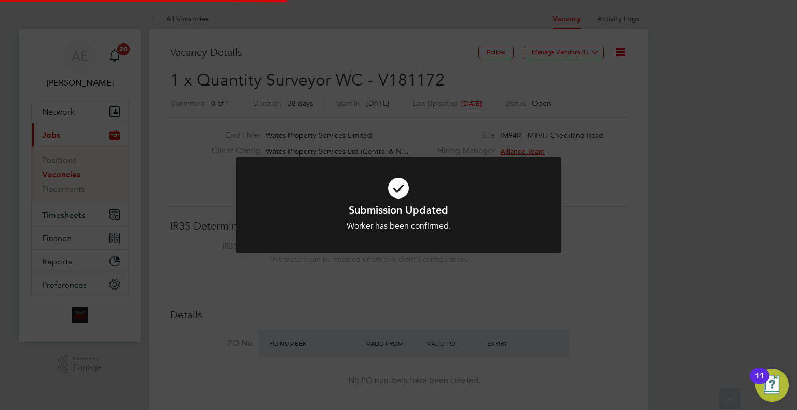
click at [613, 280] on div "Submission Updated Worker has been confirmed. Cancel Okay" at bounding box center [398, 205] width 797 height 410
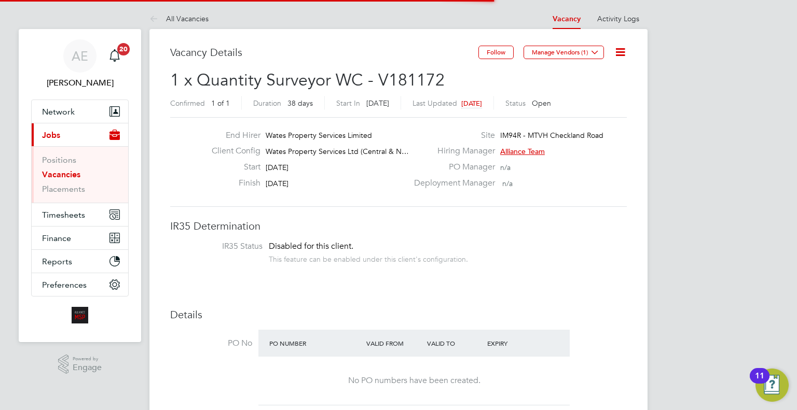
scroll to position [39, 90]
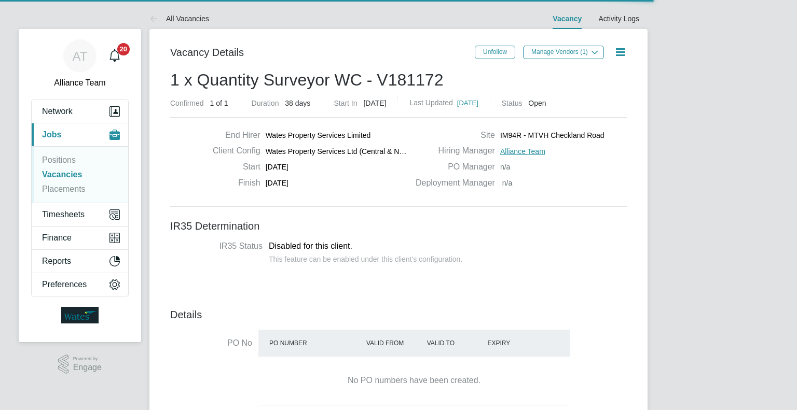
click at [625, 51] on icon at bounding box center [619, 52] width 13 height 13
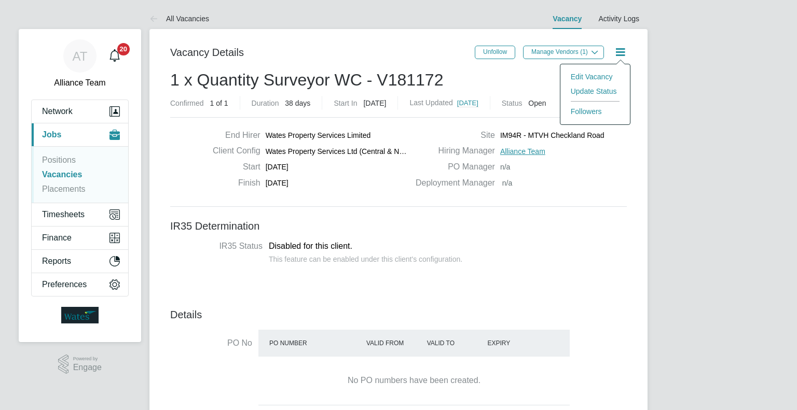
click at [592, 90] on li "Update Status" at bounding box center [595, 91] width 60 height 15
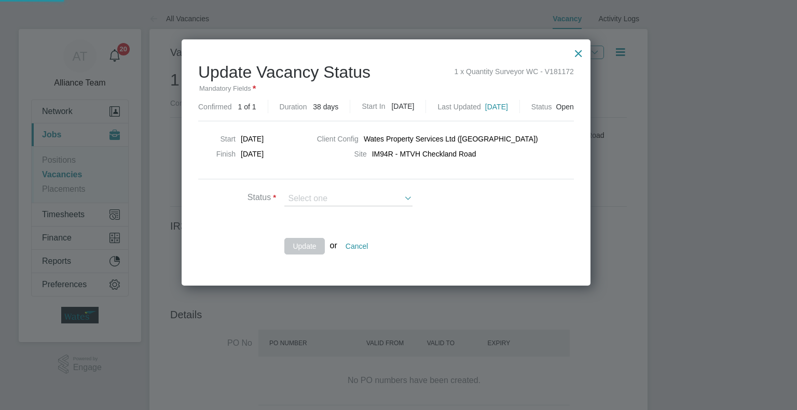
scroll to position [246, 434]
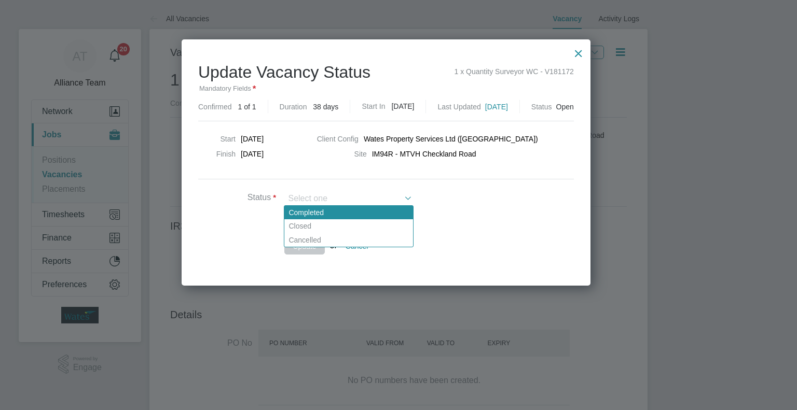
click at [330, 214] on li "Completed" at bounding box center [348, 212] width 129 height 13
type input "Completed"
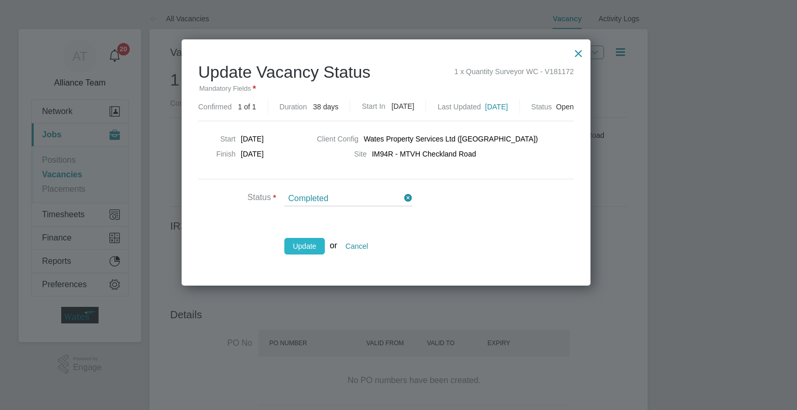
click at [311, 252] on button "Update" at bounding box center [304, 246] width 40 height 17
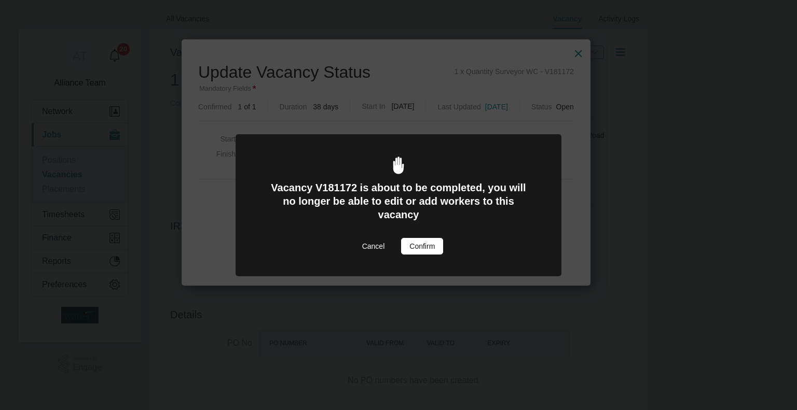
click at [440, 243] on button "Confirm" at bounding box center [422, 246] width 42 height 17
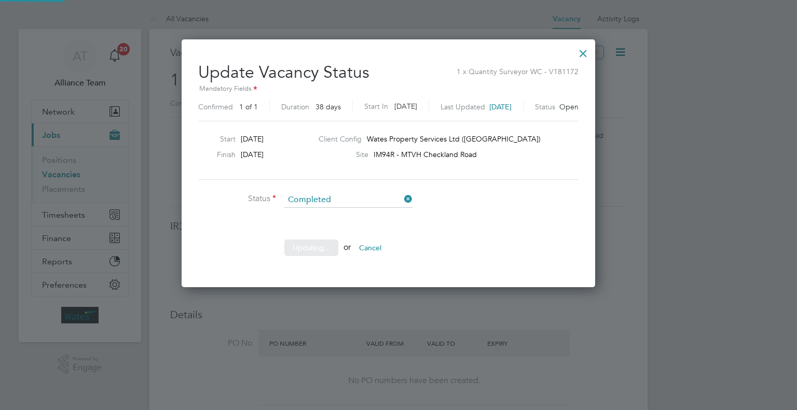
scroll to position [5, 5]
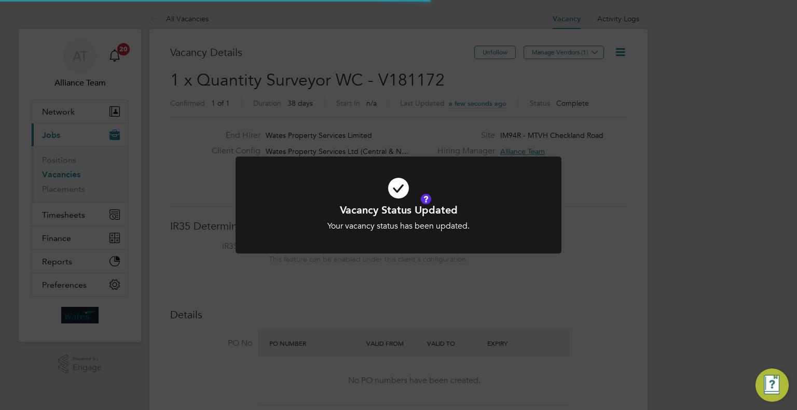
click at [641, 252] on div "Vacancy Status Updated Your vacancy status has been updated. Cancel Okay" at bounding box center [398, 205] width 797 height 410
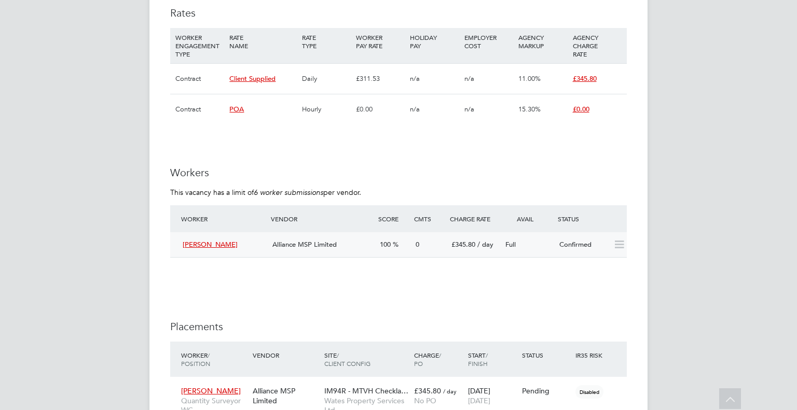
click at [558, 242] on div "Confirmed" at bounding box center [582, 244] width 54 height 17
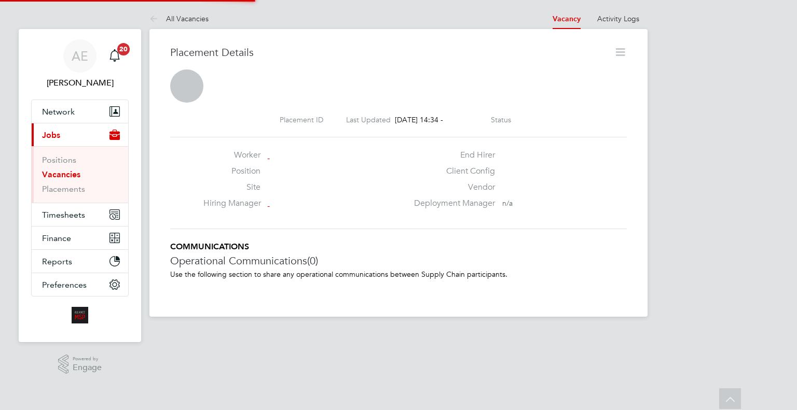
scroll to position [17, 205]
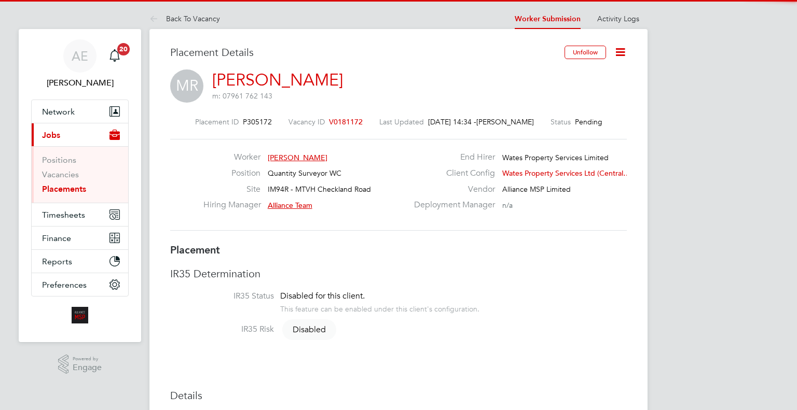
drag, startPoint x: 618, startPoint y: 45, endPoint x: 609, endPoint y: 72, distance: 28.4
click at [618, 46] on icon at bounding box center [619, 52] width 13 height 13
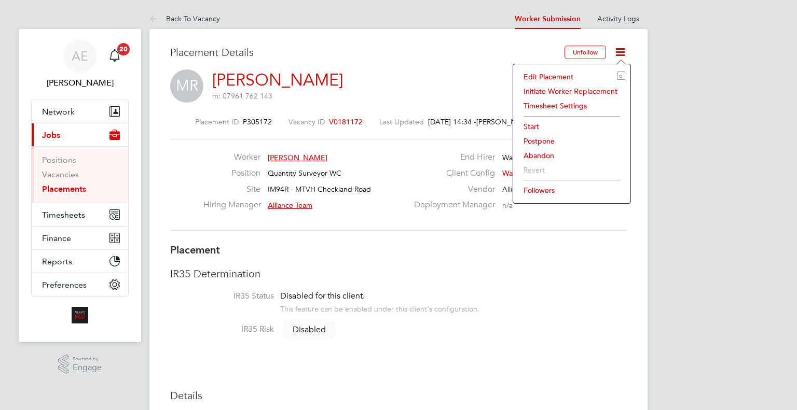
click at [559, 76] on li "Edit Placement e" at bounding box center [571, 76] width 107 height 15
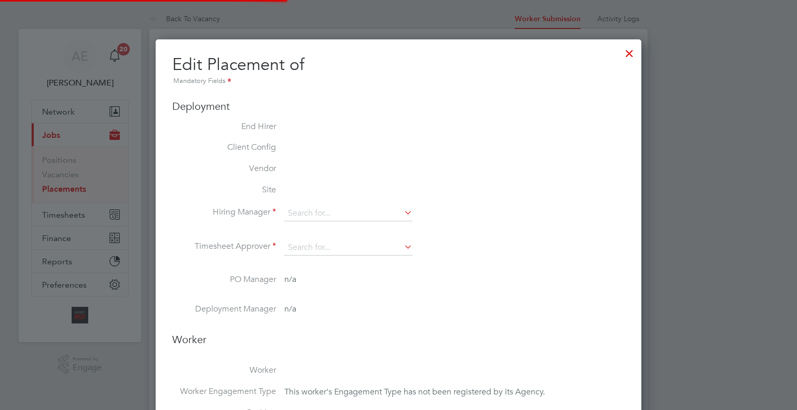
type input "Alliance Team"
type input "[DATE]"
type input "08:00"
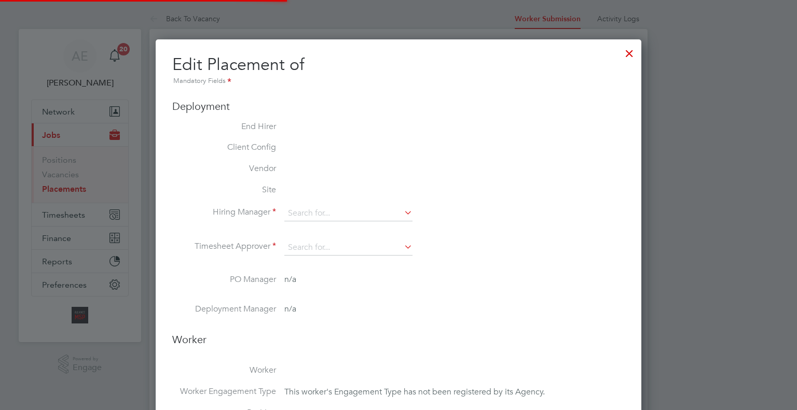
type input "18:00"
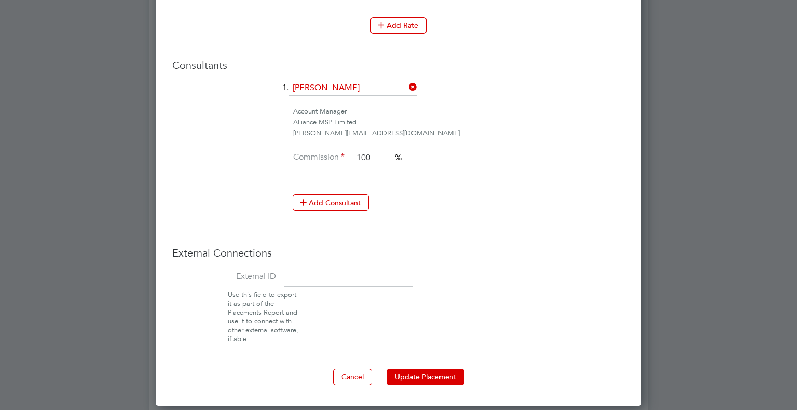
click at [317, 277] on input at bounding box center [348, 277] width 128 height 19
type input "08295"
click at [433, 371] on button "Update Placement" at bounding box center [425, 377] width 78 height 17
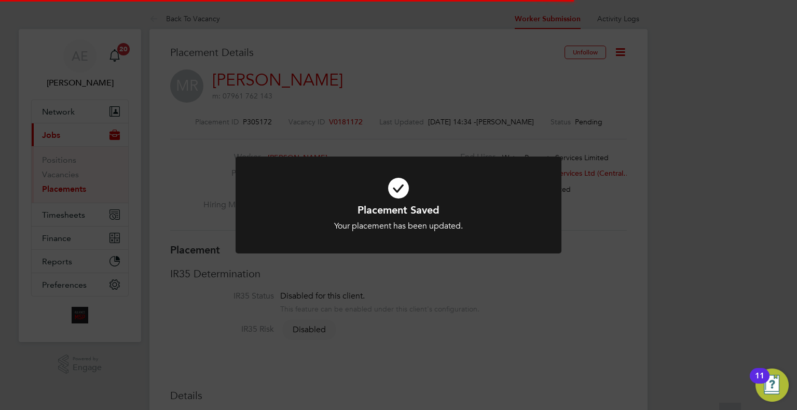
drag, startPoint x: 751, startPoint y: 135, endPoint x: 744, endPoint y: 132, distance: 7.4
click at [747, 134] on div "Placement Saved Your placement has been updated. Cancel Okay" at bounding box center [398, 205] width 797 height 410
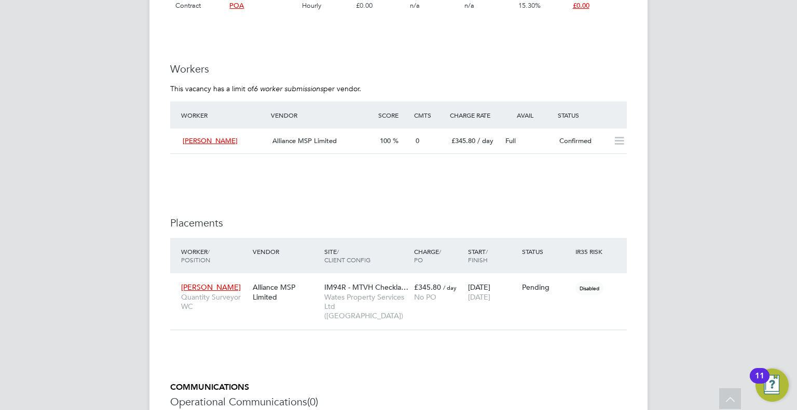
scroll to position [882, 0]
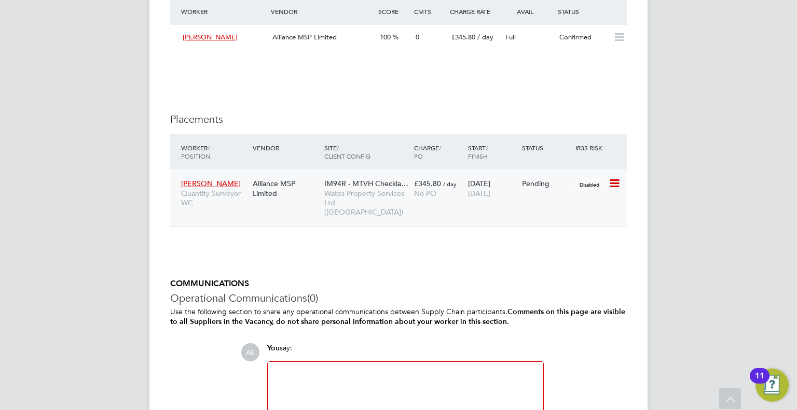
click at [612, 185] on icon at bounding box center [613, 183] width 10 height 12
click at [516, 245] on li "Start" at bounding box center [566, 247] width 106 height 15
type input "08295"
type input "Alliance Team"
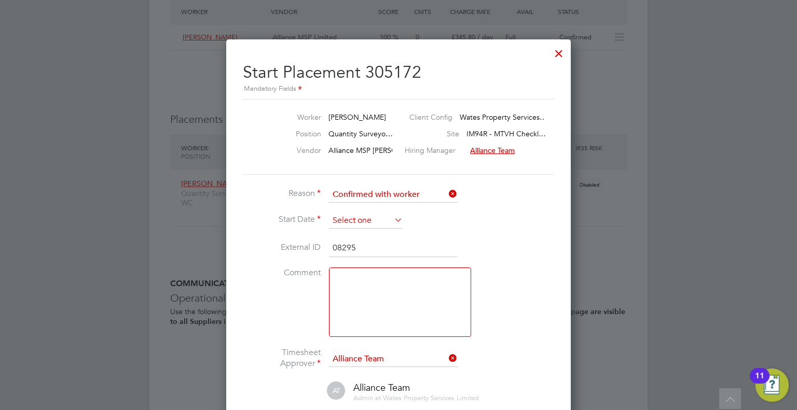
click at [366, 217] on input at bounding box center [366, 221] width 74 height 16
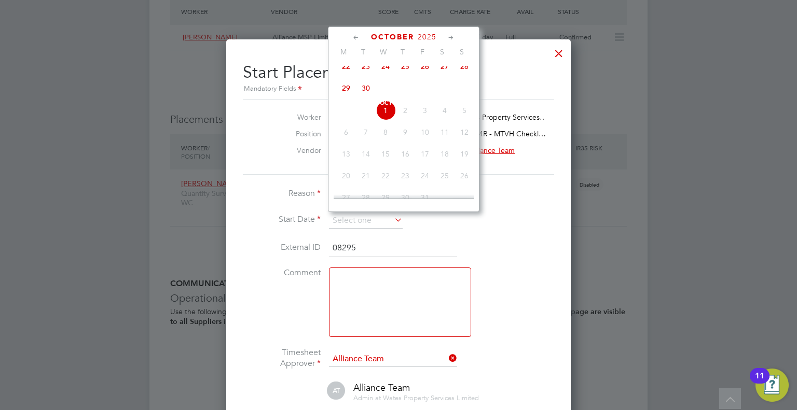
click at [345, 76] on span "22" at bounding box center [346, 67] width 20 height 20
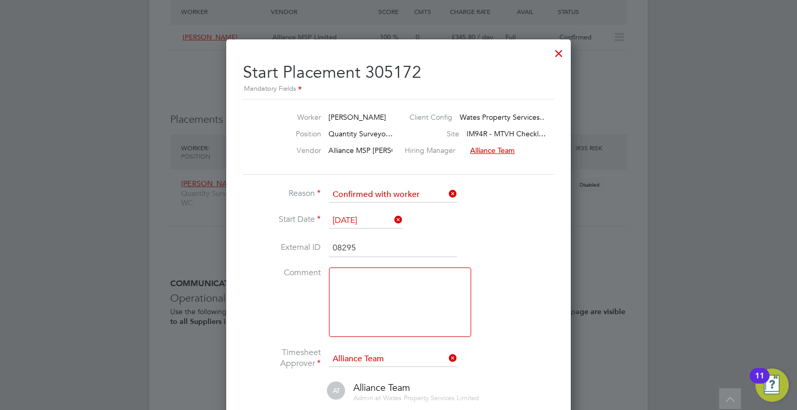
click at [375, 226] on input "[DATE]" at bounding box center [366, 221] width 74 height 16
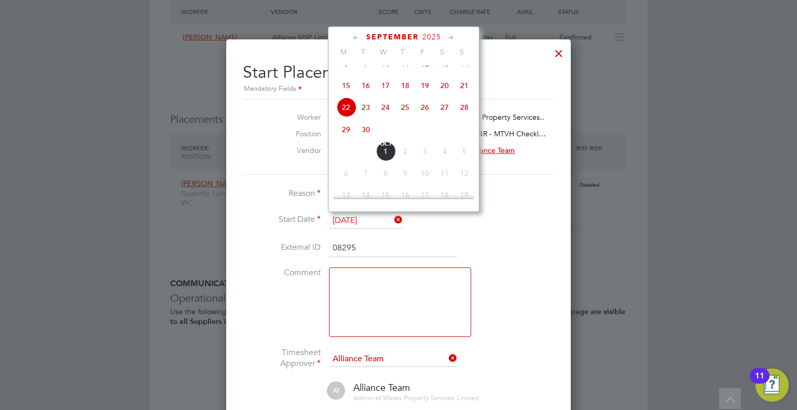
click at [390, 117] on span "24" at bounding box center [385, 107] width 20 height 20
type input "[DATE]"
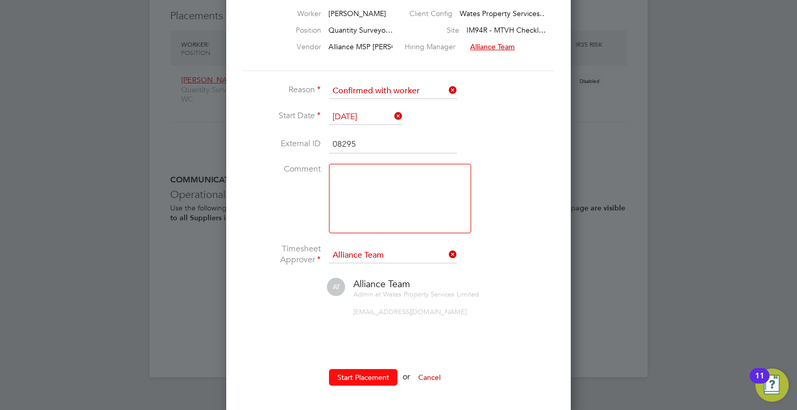
click at [397, 369] on button "Start Placement" at bounding box center [363, 377] width 68 height 17
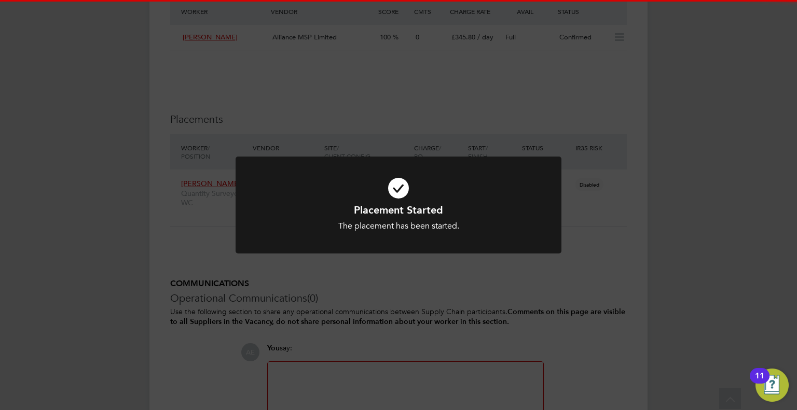
click at [551, 360] on div "Placement Started The placement has been started. Cancel Okay" at bounding box center [398, 205] width 797 height 410
